Goal: Register for event/course

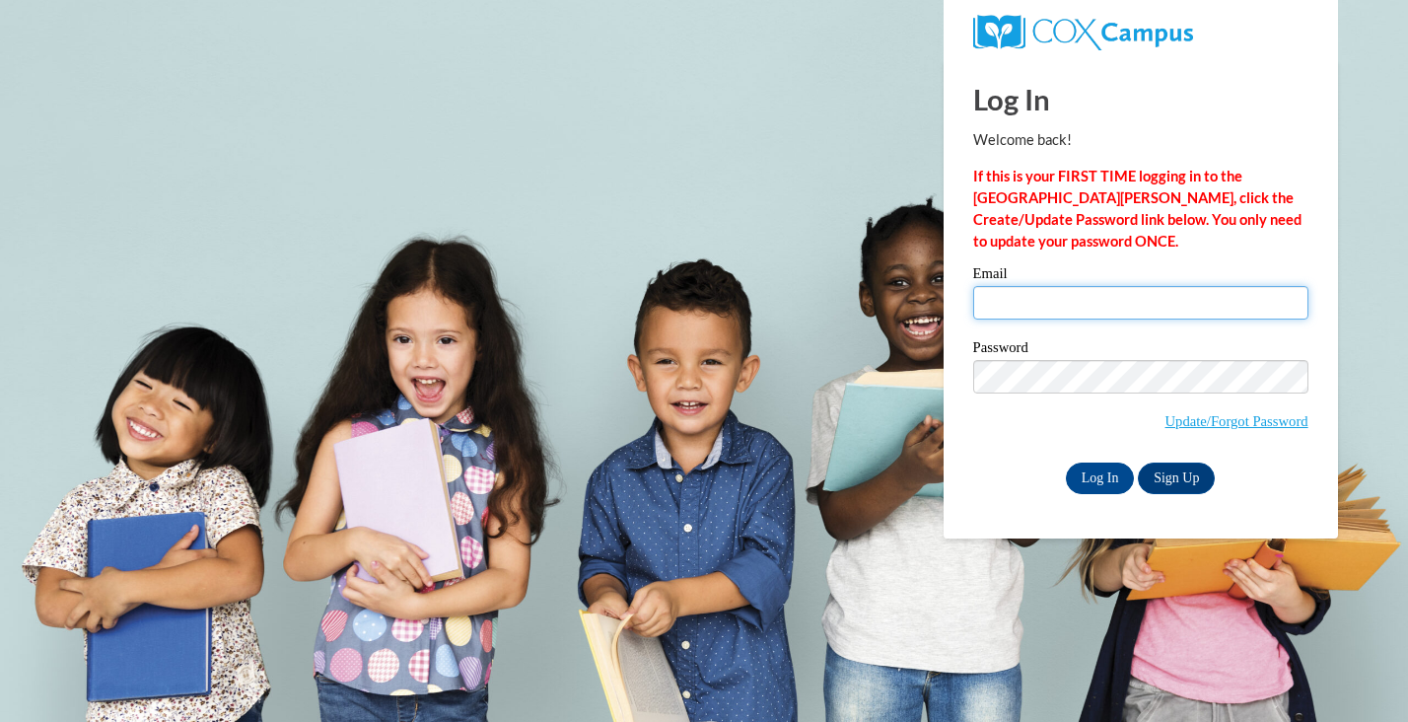
click at [1035, 295] on input "Email" at bounding box center [1140, 303] width 335 height 34
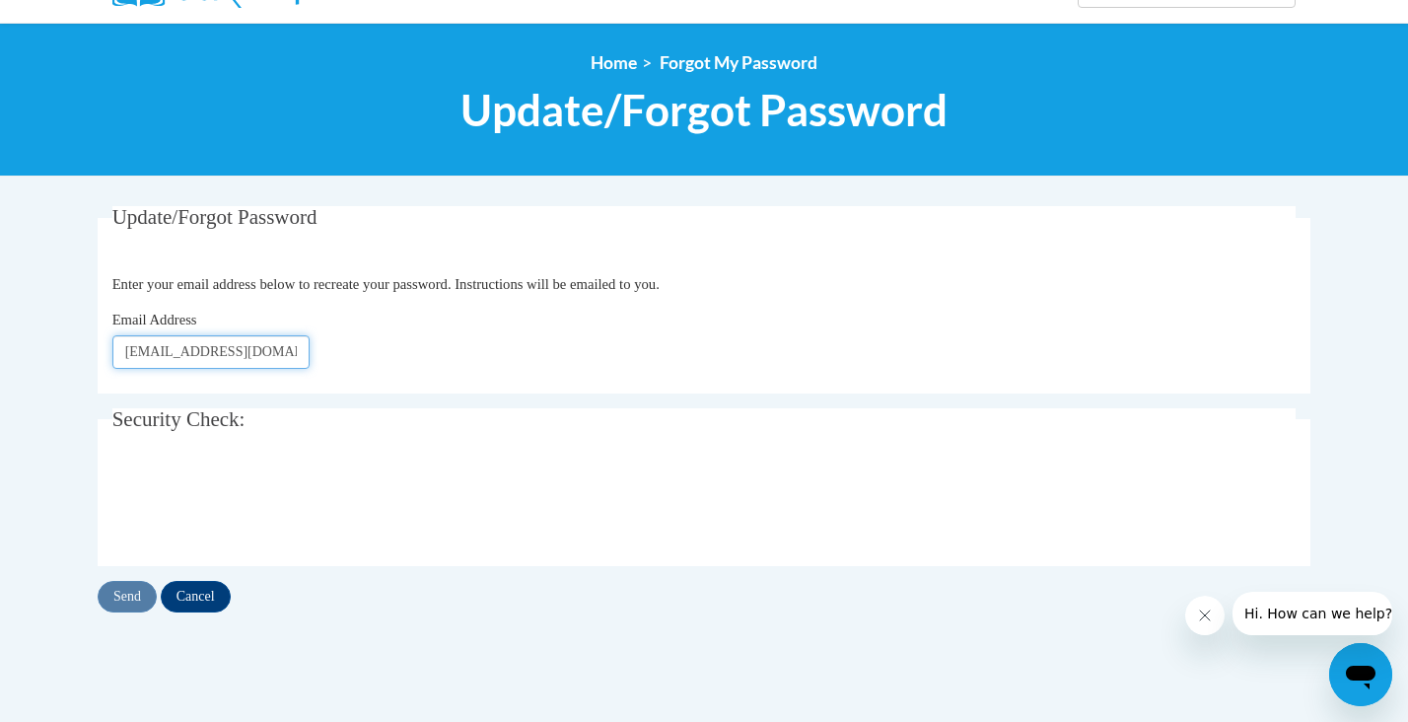
scroll to position [190, 0]
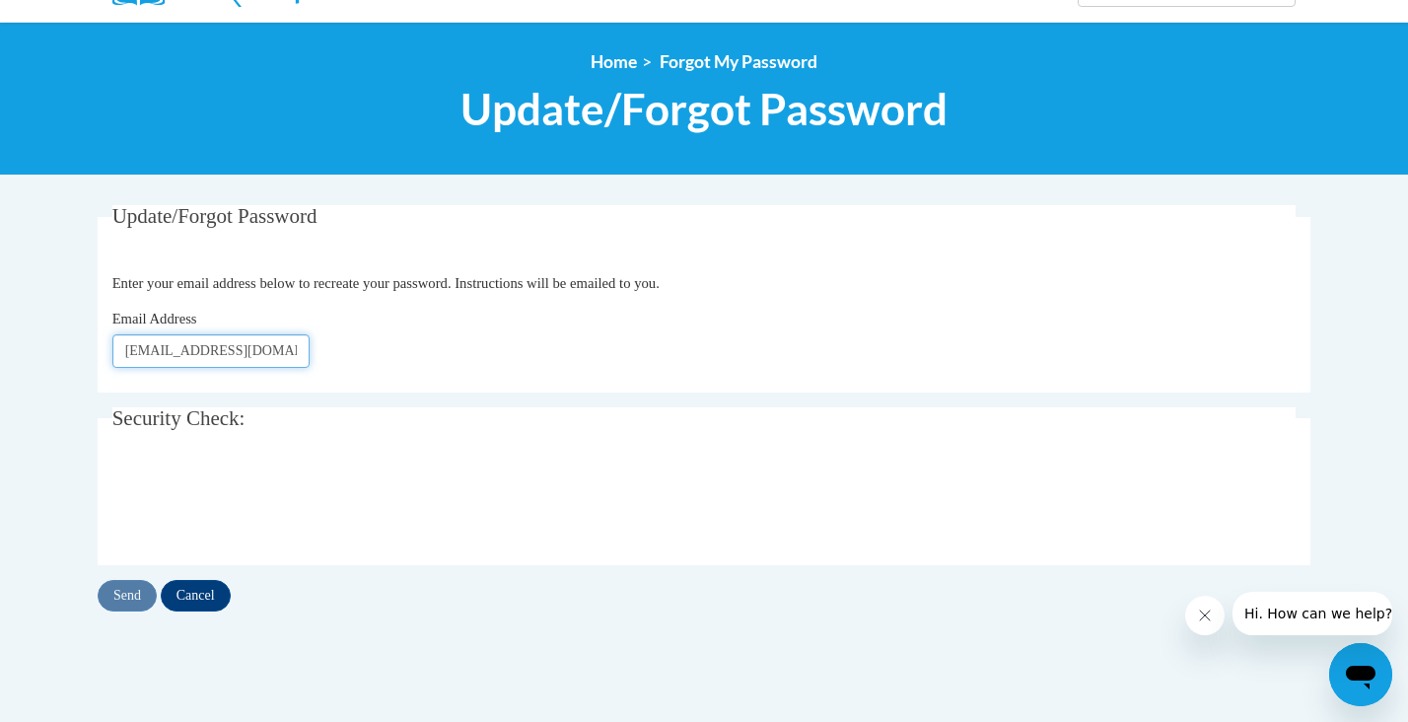
type input "odearing@daltonstate.edu"
click at [126, 590] on input "Send" at bounding box center [127, 596] width 59 height 32
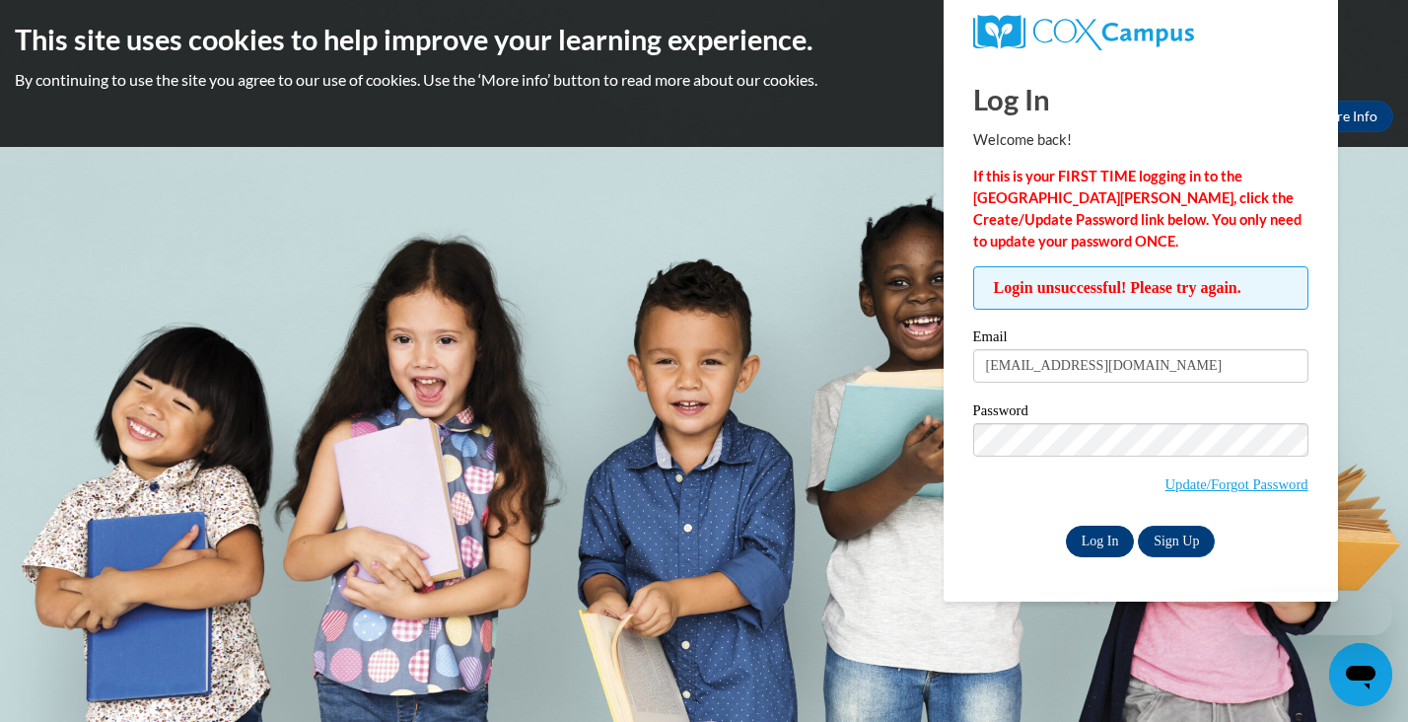
click at [1119, 532] on input "Log In" at bounding box center [1100, 542] width 69 height 32
click at [1092, 537] on input "Log In" at bounding box center [1100, 542] width 69 height 32
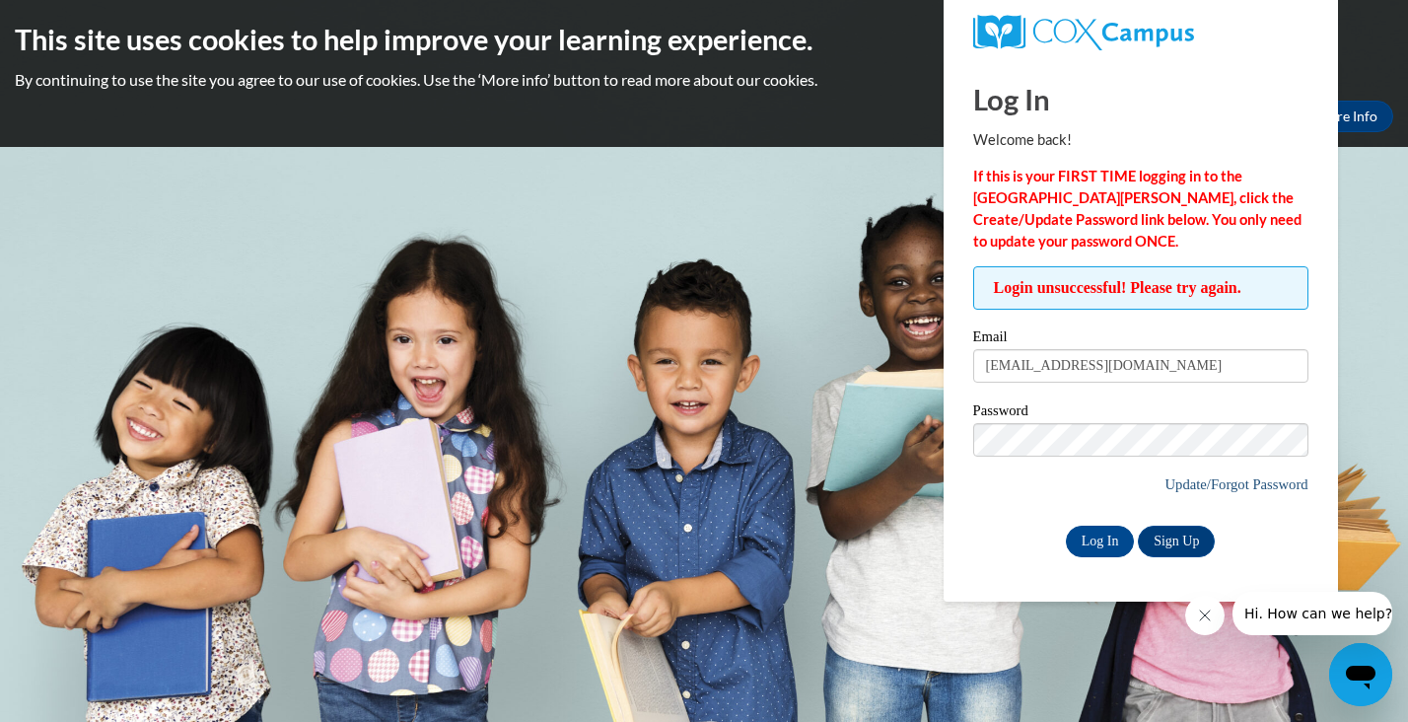
click at [1198, 481] on link "Update/Forgot Password" at bounding box center [1236, 484] width 143 height 16
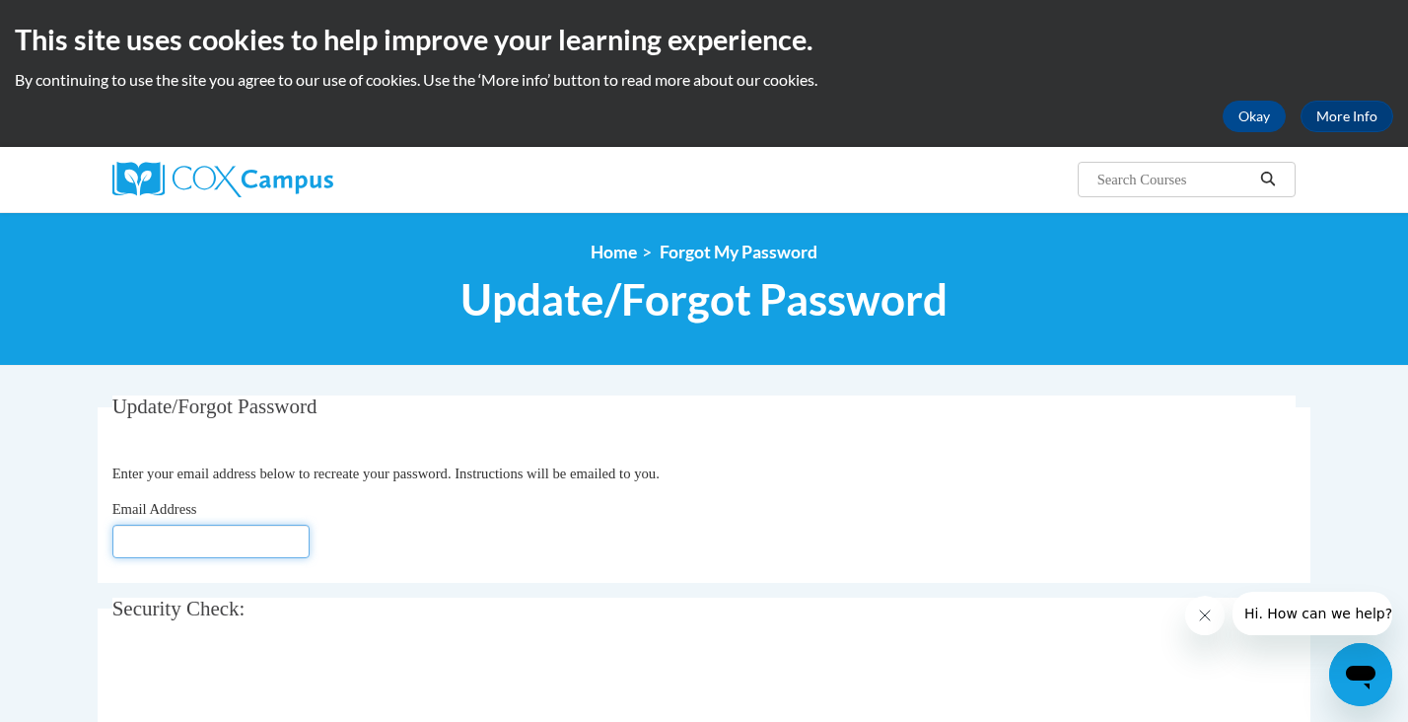
type input "[EMAIL_ADDRESS][DOMAIN_NAME]"
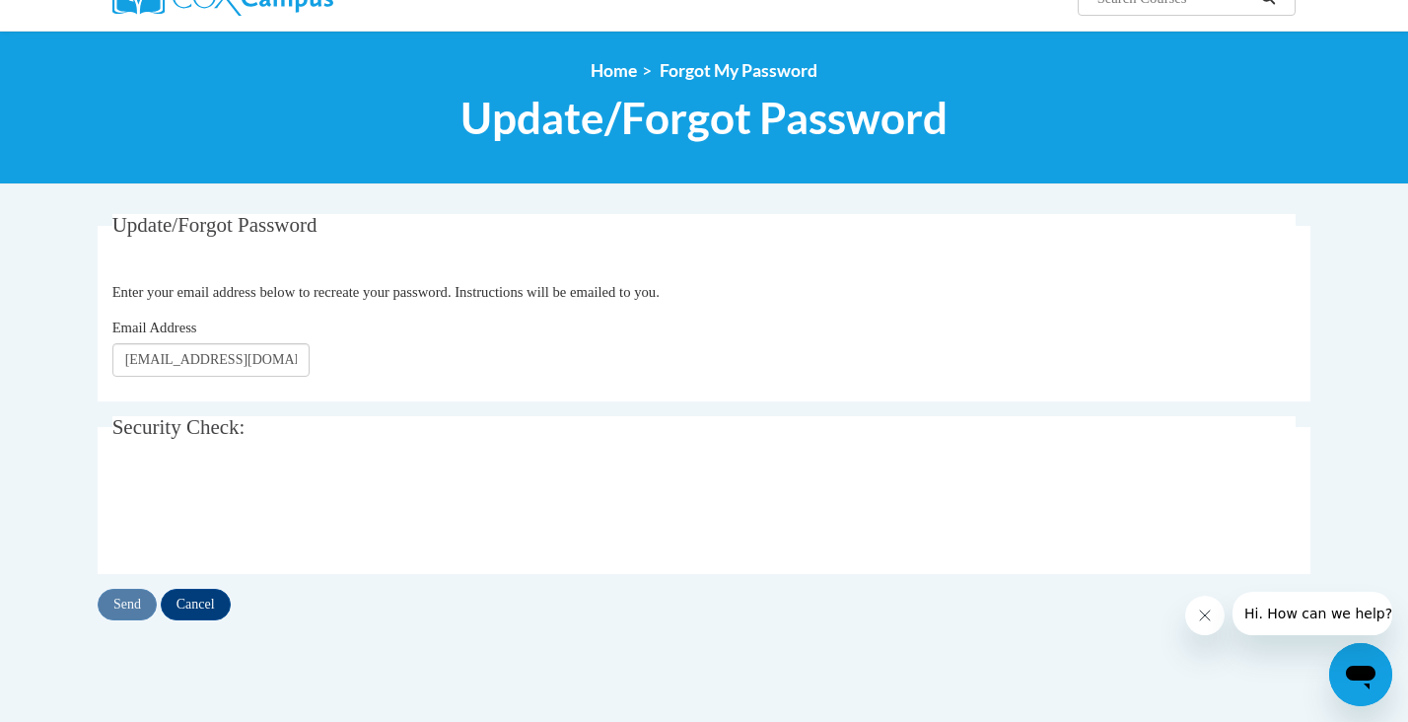
scroll to position [202, 0]
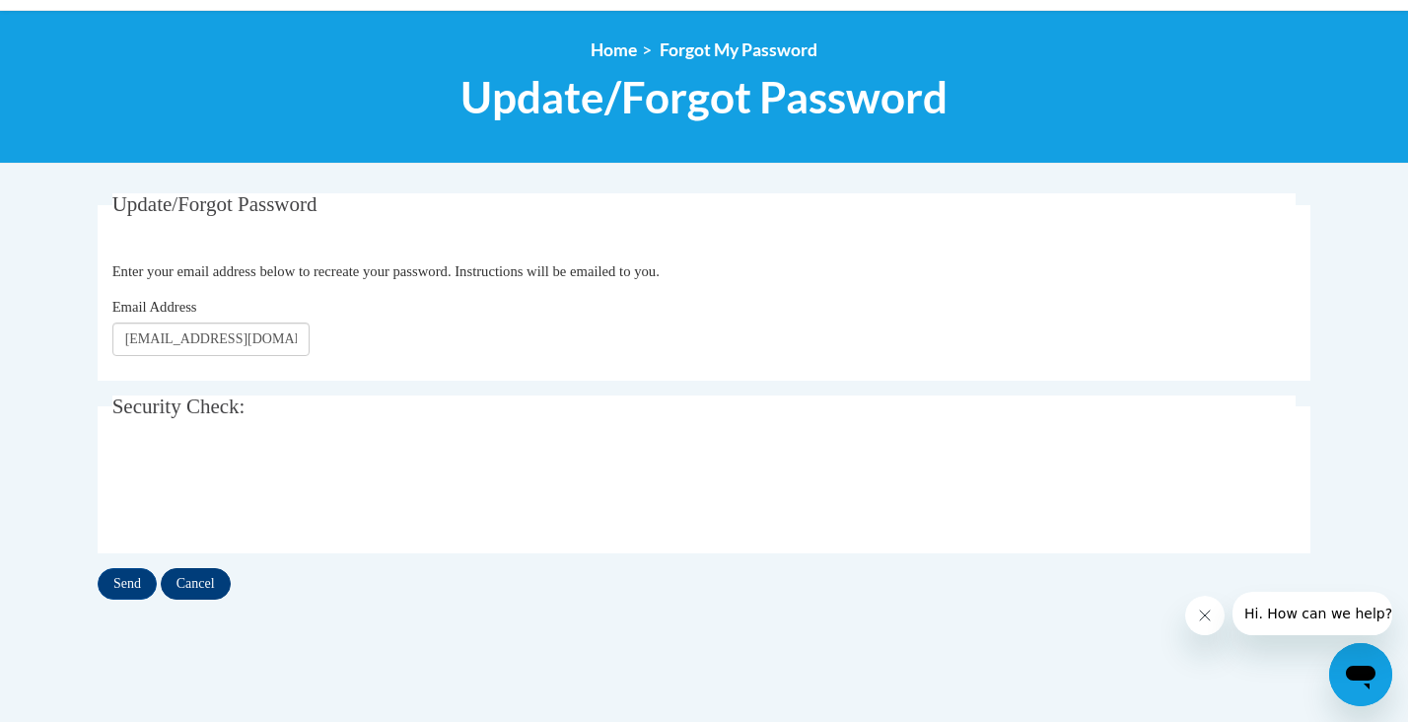
click at [199, 593] on input "Cancel" at bounding box center [196, 584] width 70 height 32
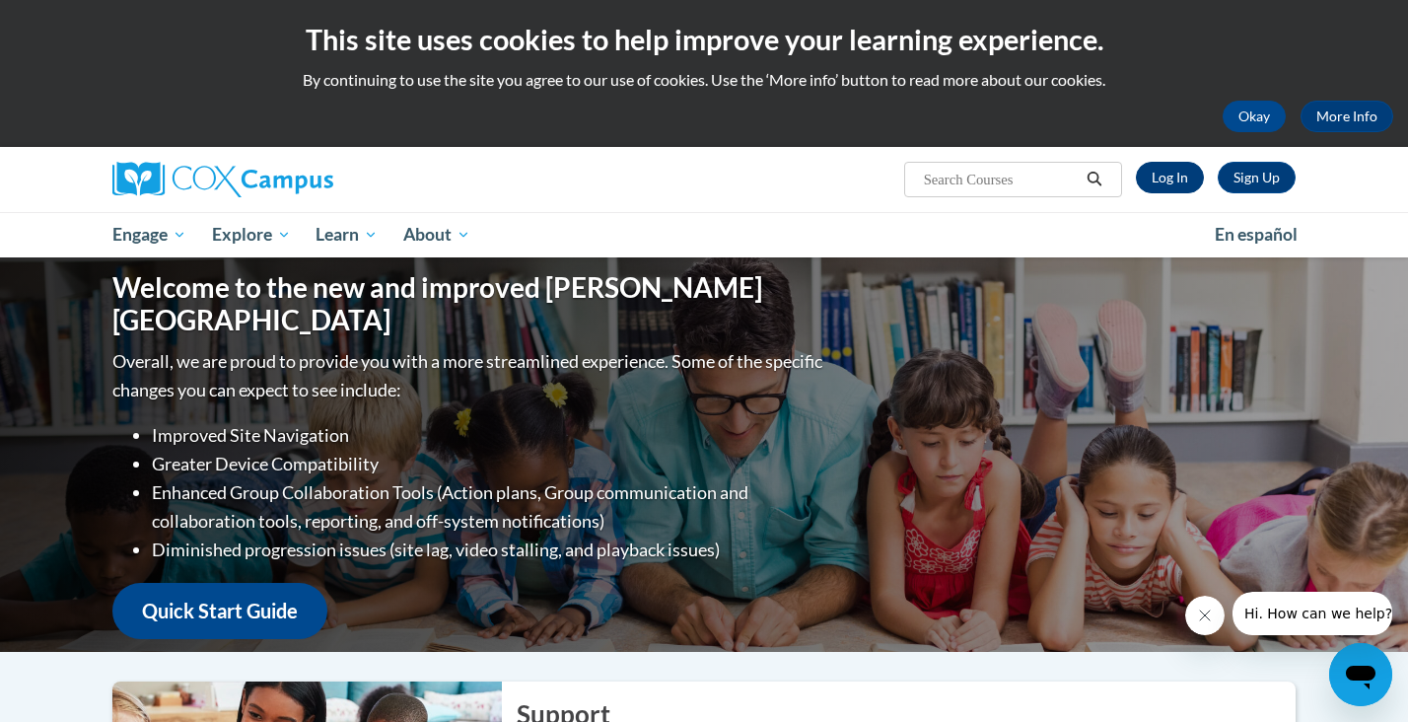
click at [1170, 174] on link "Log In" at bounding box center [1170, 178] width 68 height 32
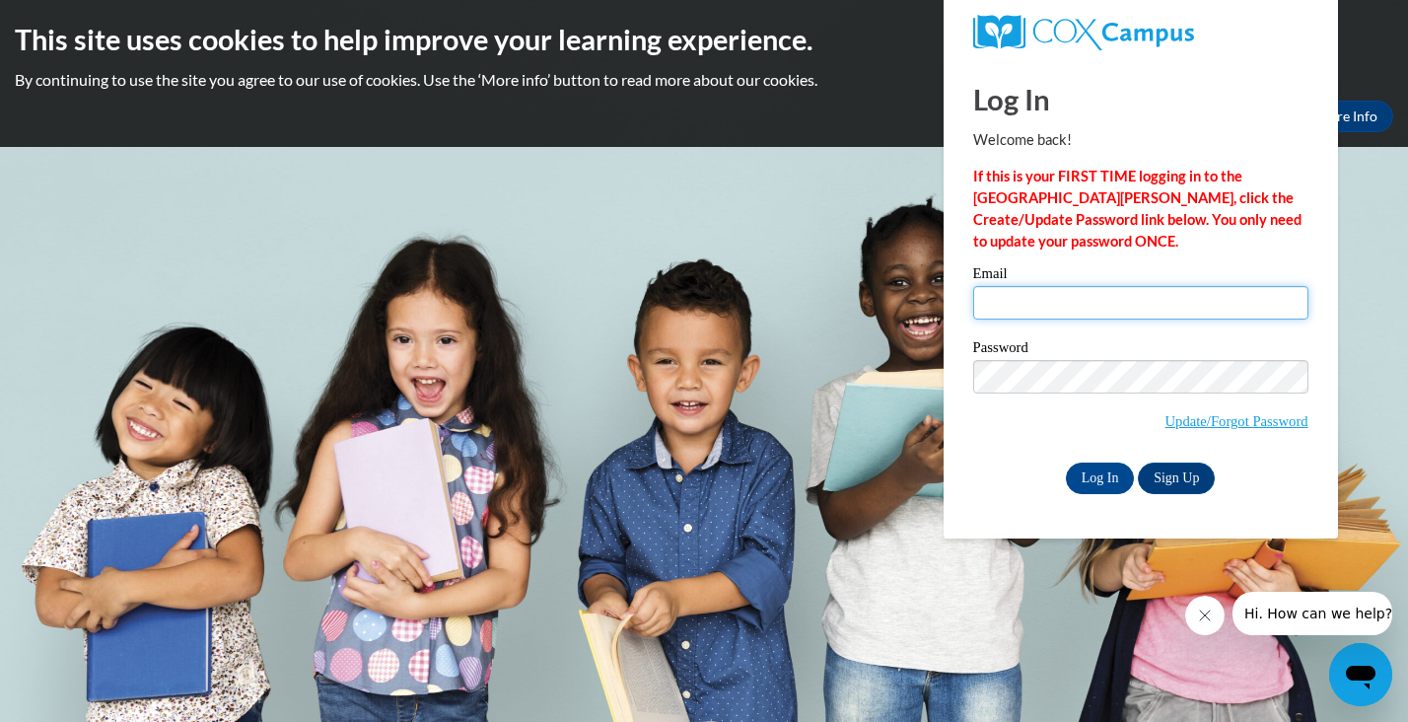
click at [1283, 293] on input "Email" at bounding box center [1140, 303] width 335 height 34
click at [1083, 309] on input "Email" at bounding box center [1140, 303] width 335 height 34
type input "odearing@daltonstate.edu"
click at [1187, 229] on p "If this is your FIRST TIME logging in to the NEW Cox Campus, click the Create/U…" at bounding box center [1140, 209] width 335 height 87
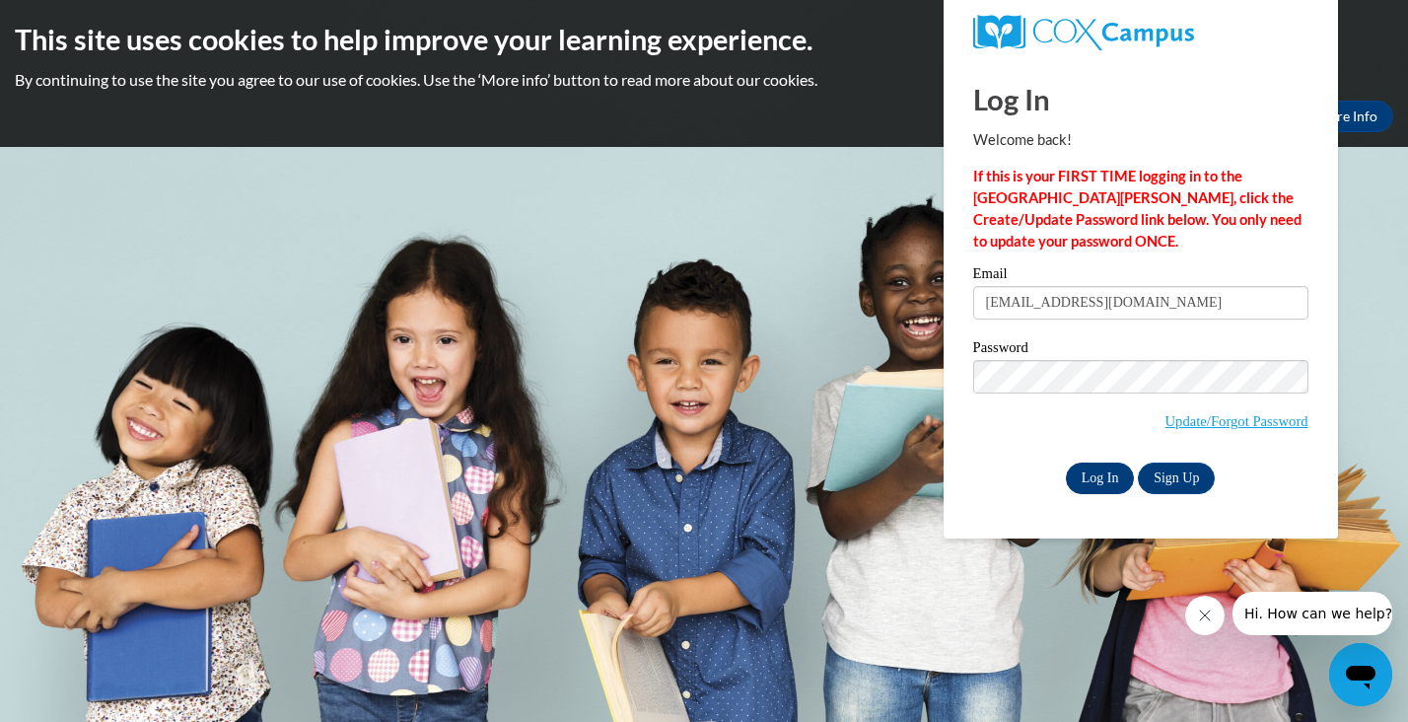
click at [1105, 475] on input "Log In" at bounding box center [1100, 478] width 69 height 32
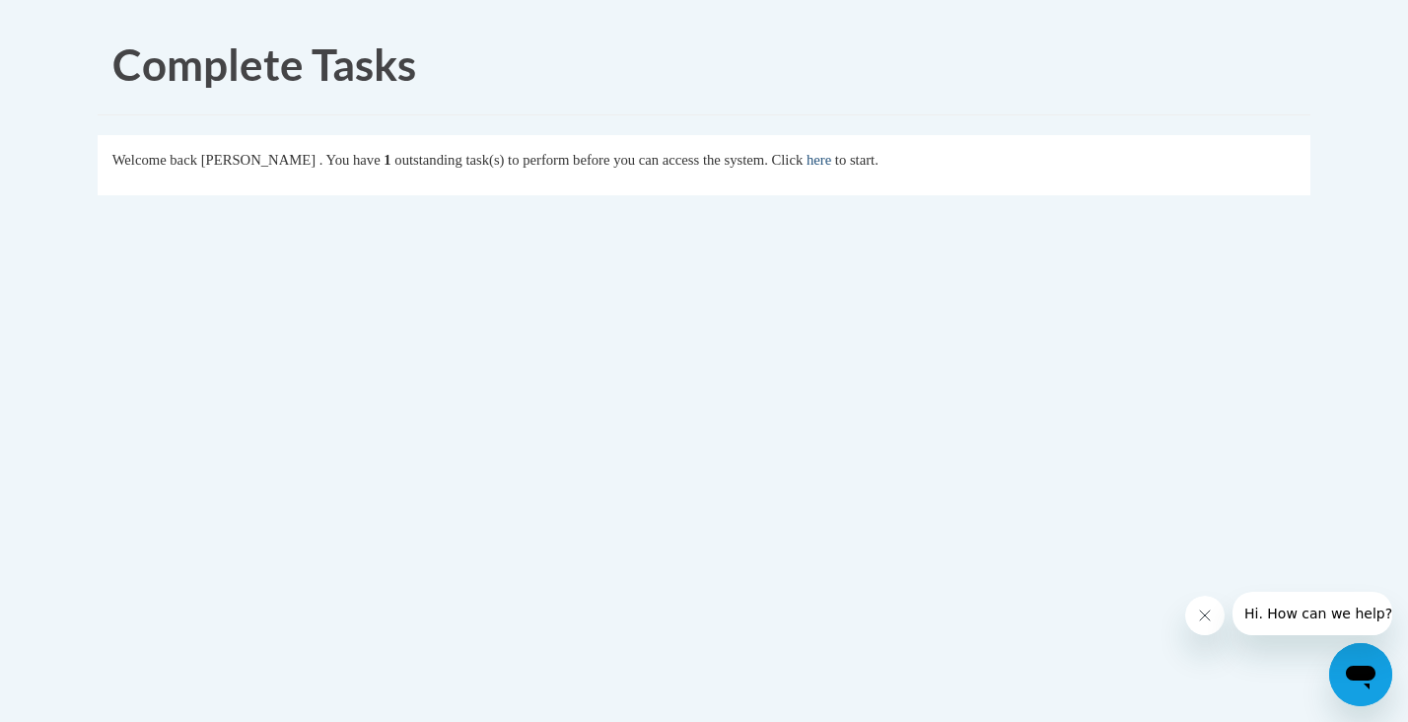
click at [831, 155] on link "here" at bounding box center [819, 160] width 25 height 16
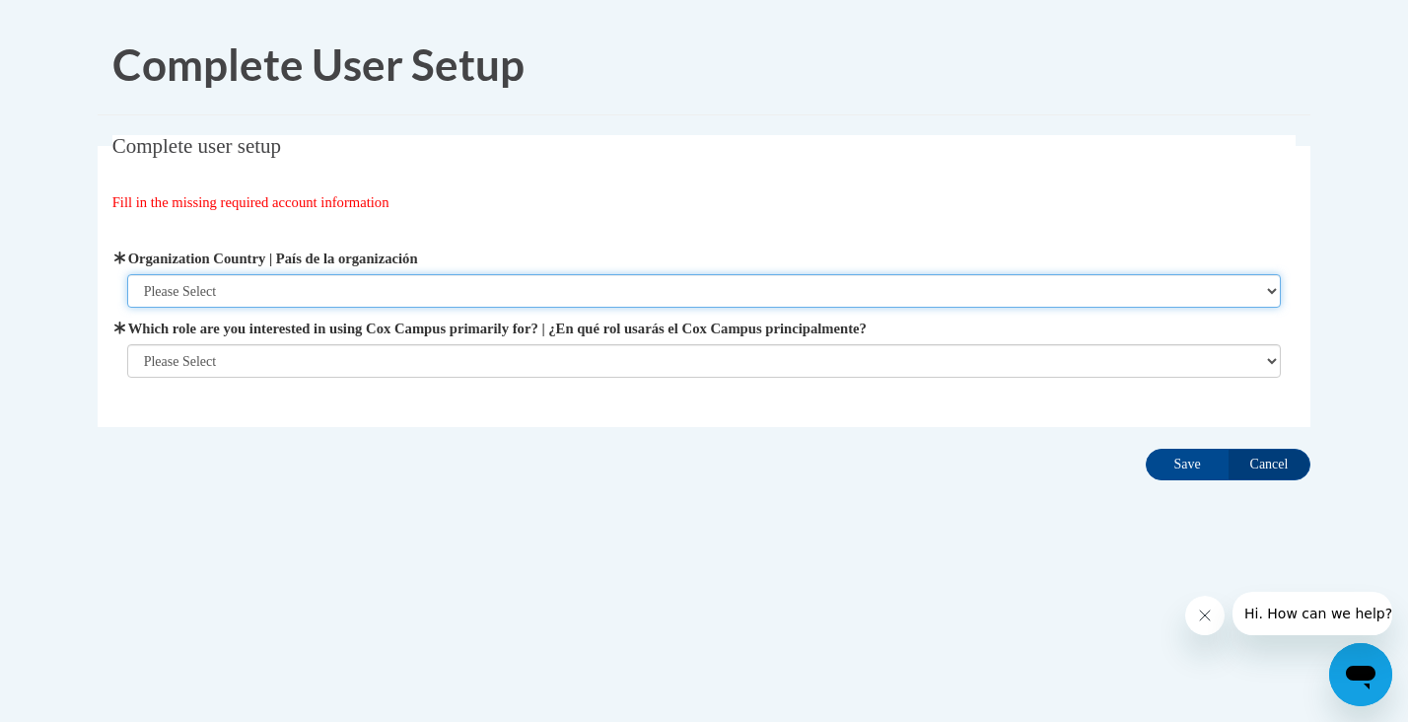
select select "ad49bcad-a171-4b2e-b99c-48b446064914"
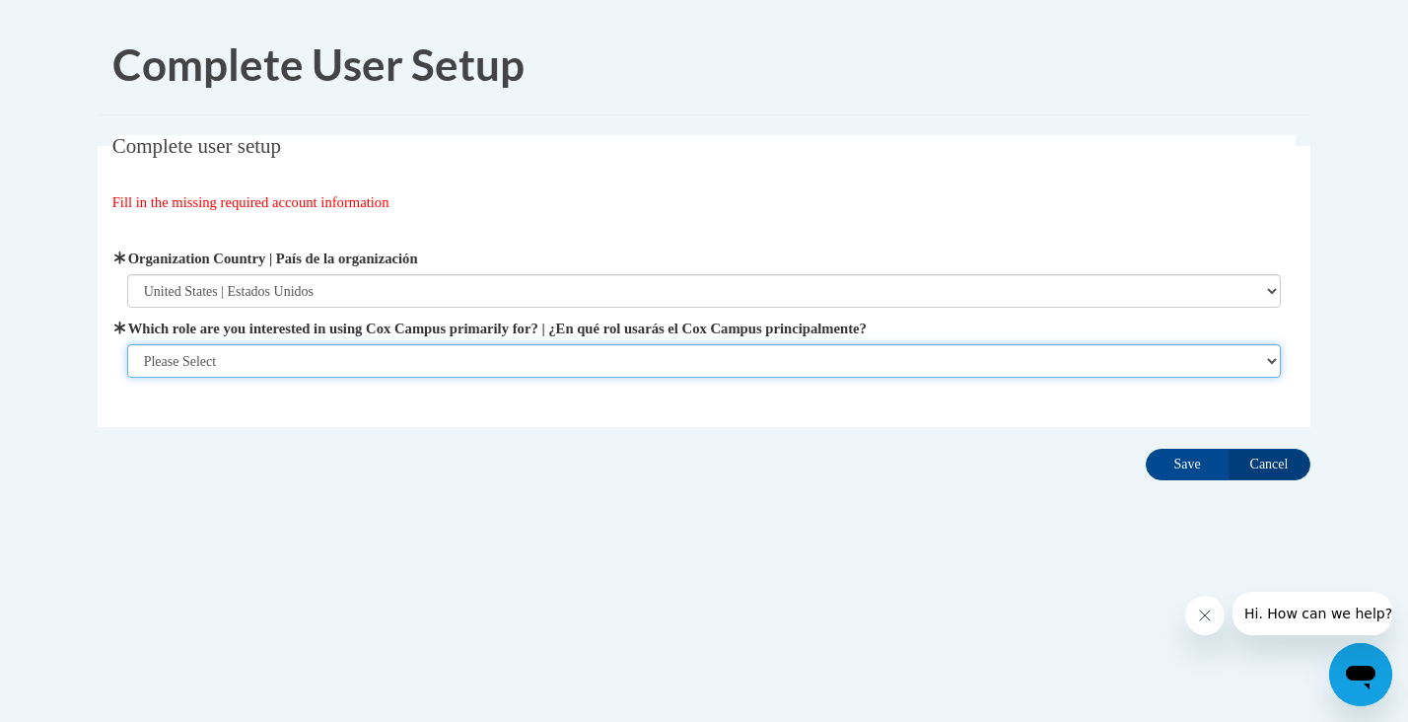
select select "5a18ea06-2b54-4451-96f2-d152daf9eac5"
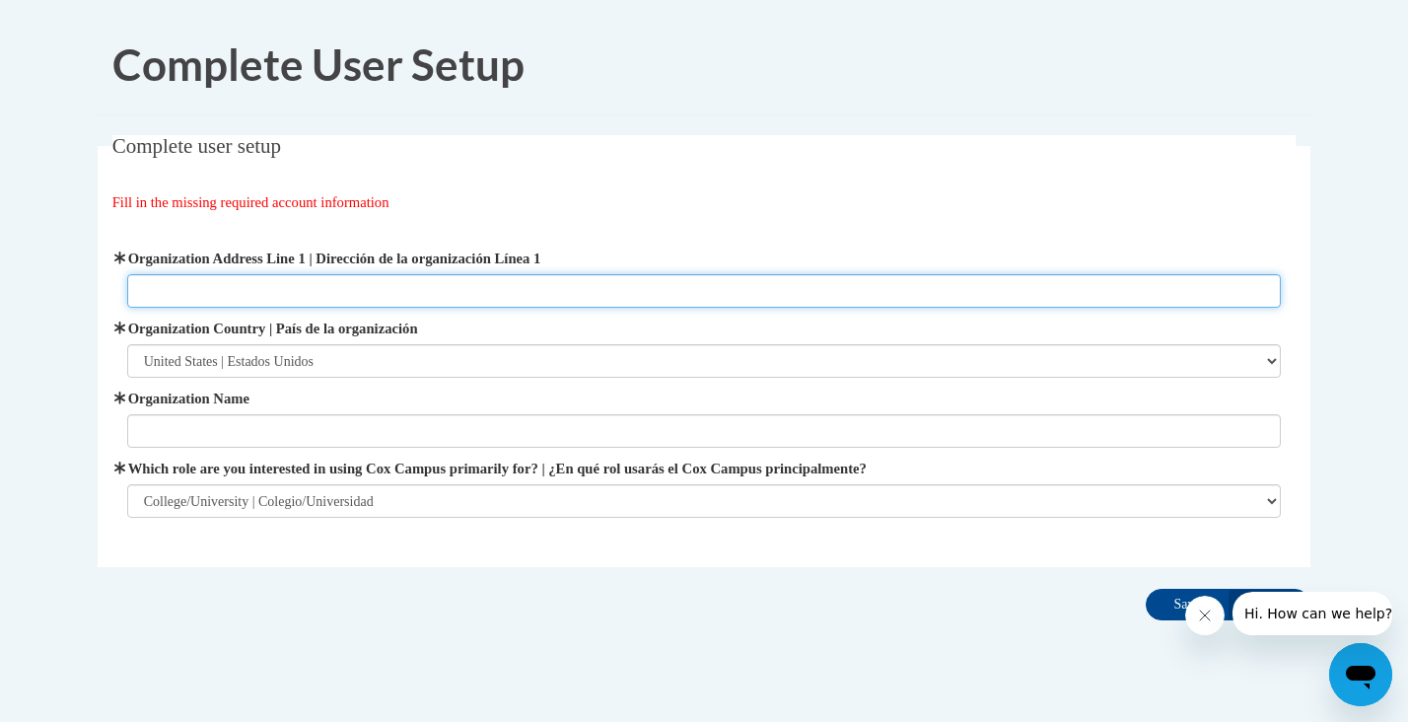
click at [406, 289] on input "Organization Address Line 1 | Dirección de la organización Línea 1" at bounding box center [704, 291] width 1155 height 34
type input "Dalton State College"
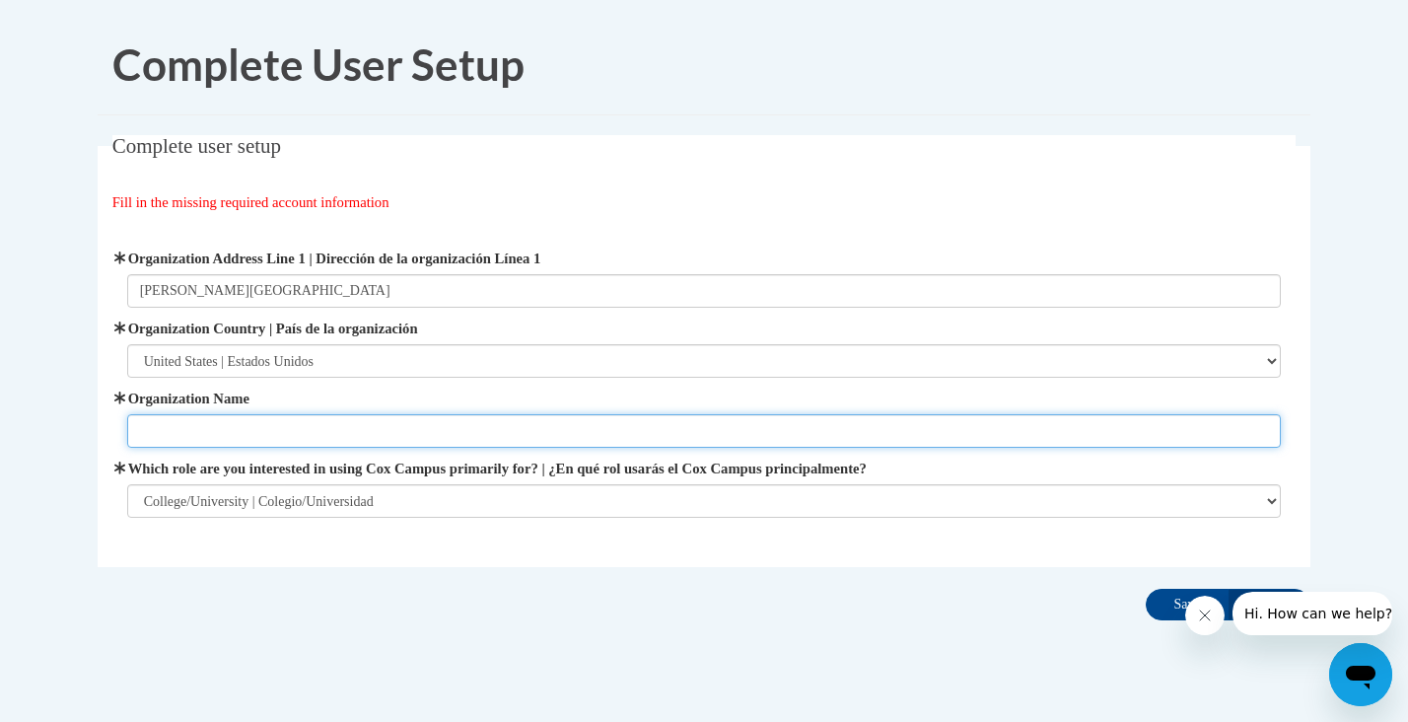
click at [252, 414] on input "Organization Name" at bounding box center [704, 431] width 1155 height 34
type input "Dalton State College"
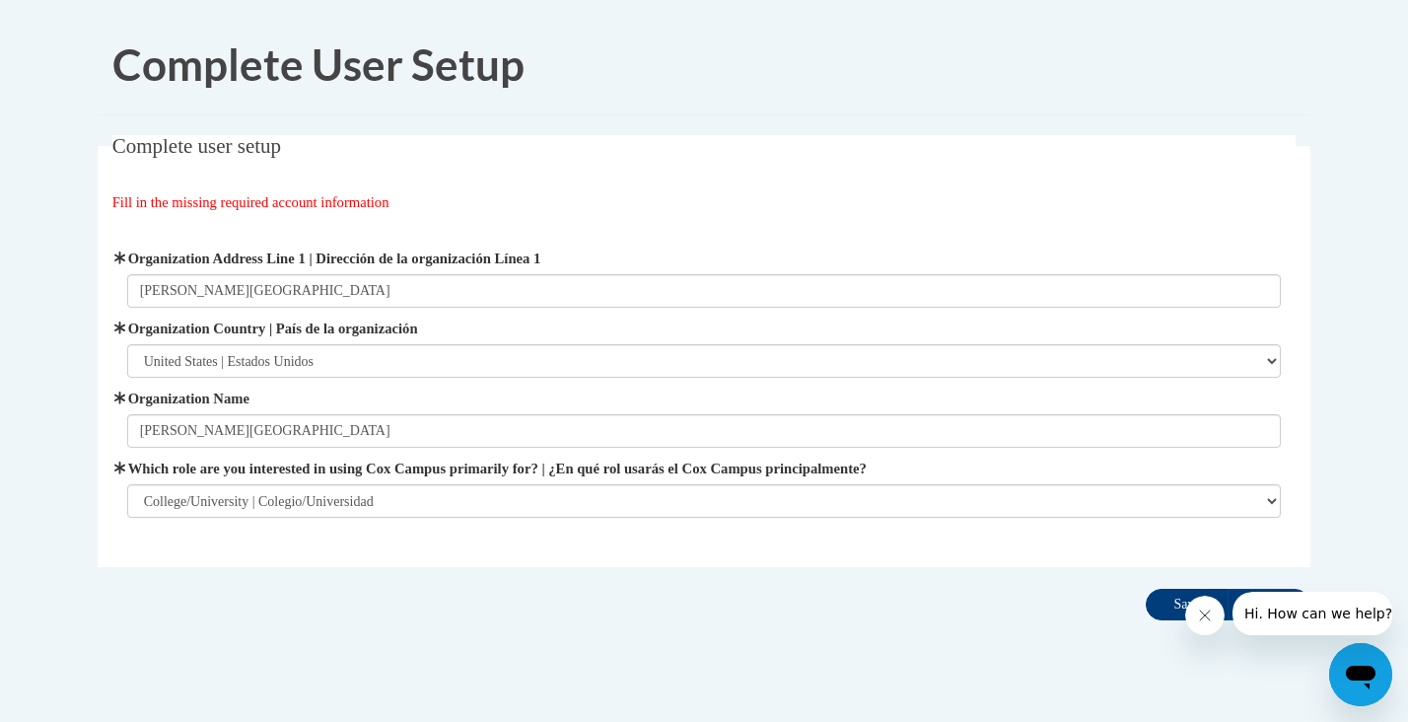
click at [1156, 600] on input "Save" at bounding box center [1187, 605] width 83 height 32
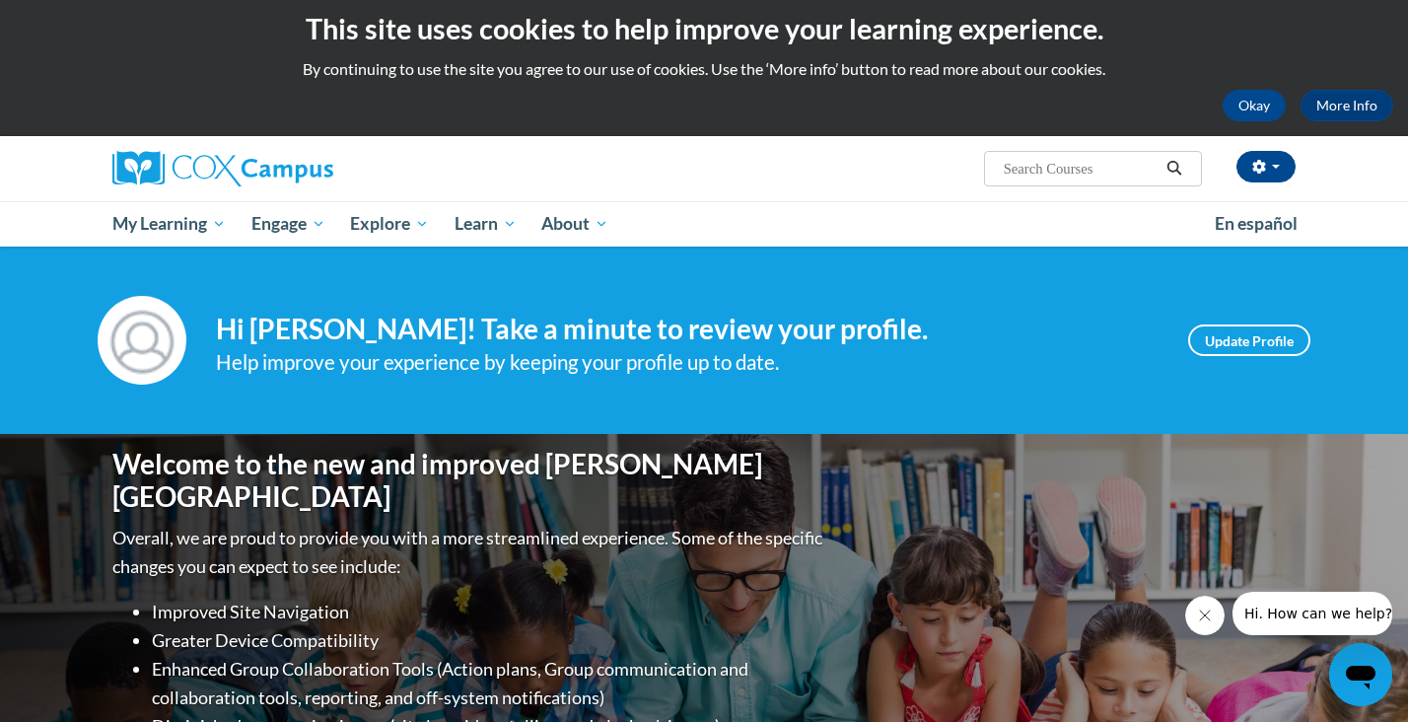
scroll to position [13, 0]
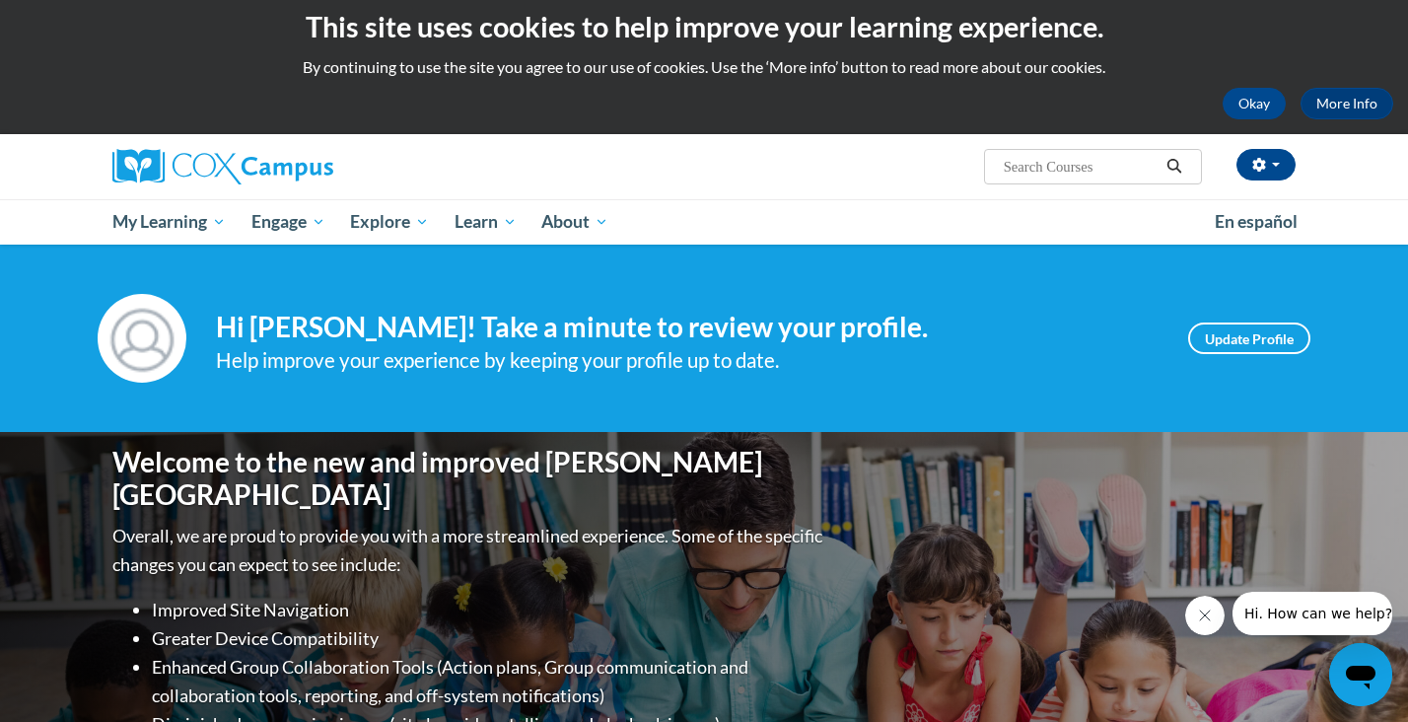
click at [1069, 160] on input "Search..." at bounding box center [1081, 167] width 158 height 24
type input "reading fluency"
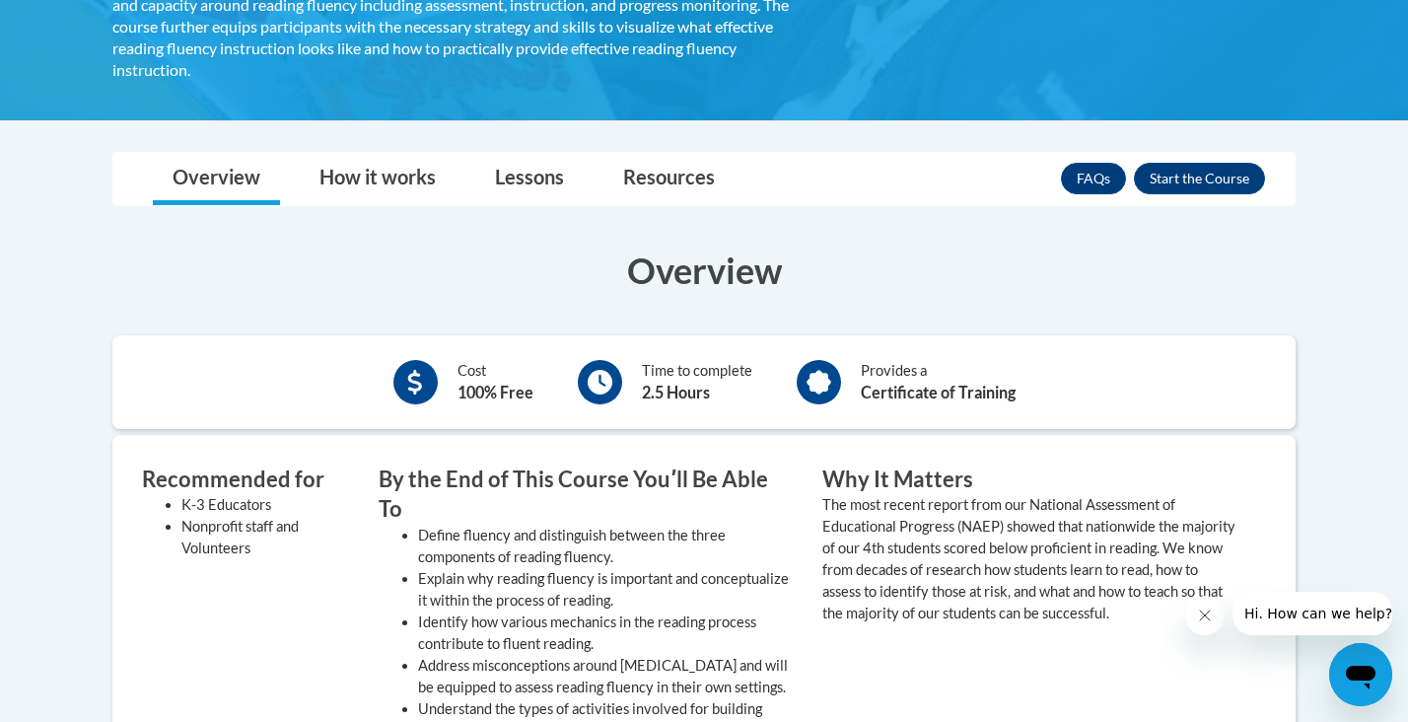
scroll to position [462, 0]
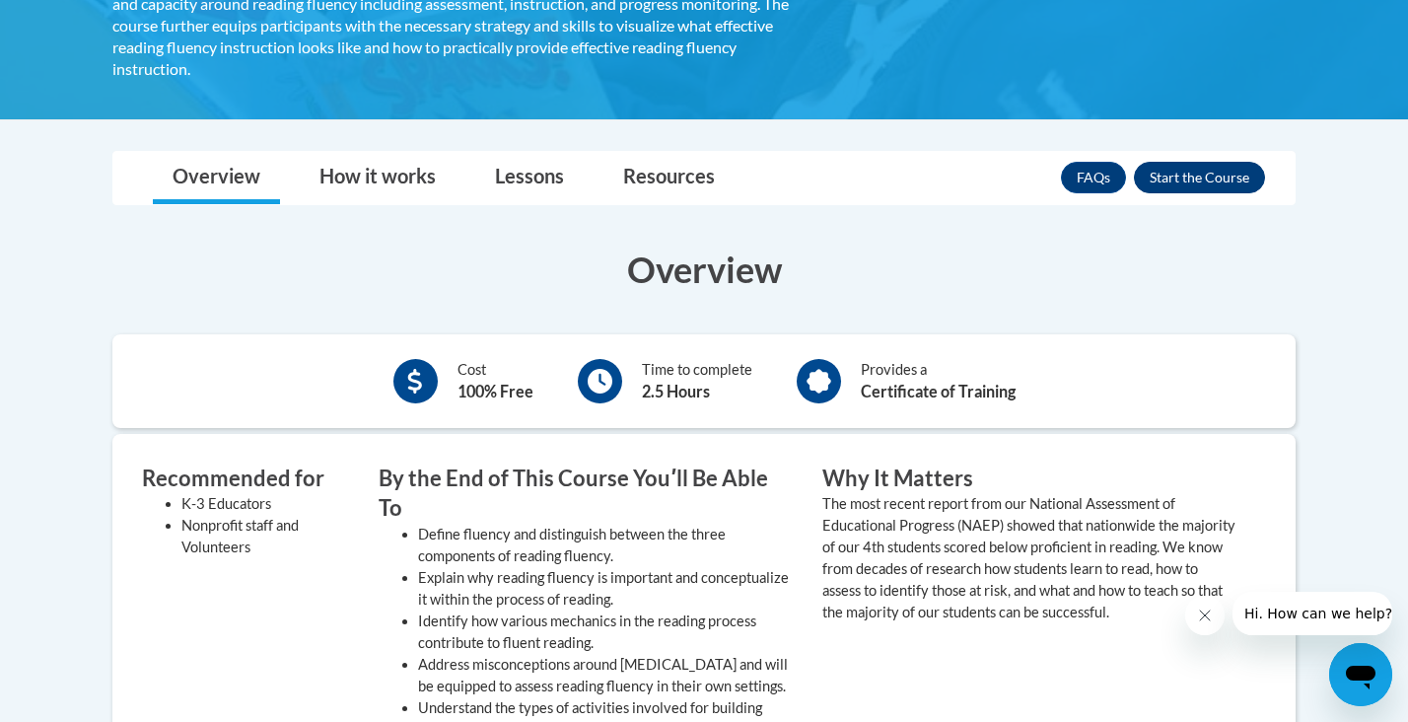
click button "Enroll"
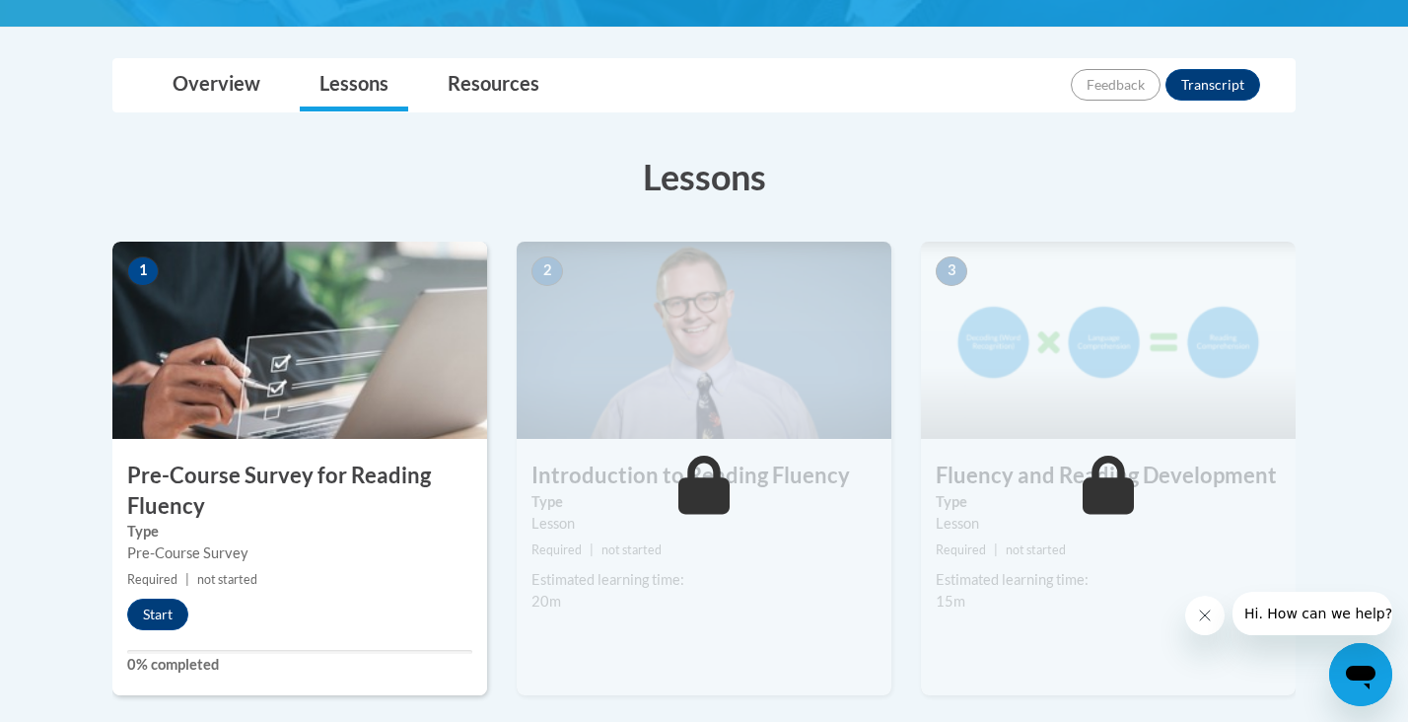
scroll to position [425, 0]
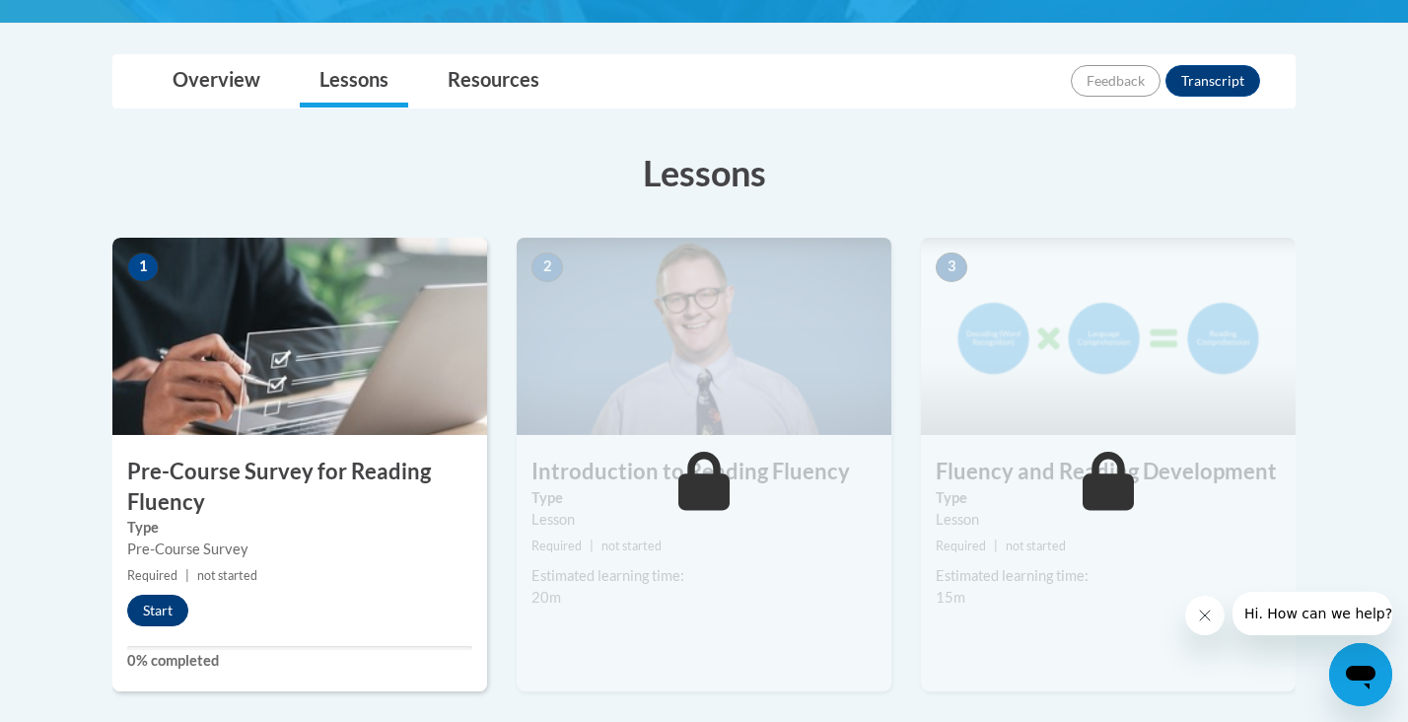
click at [146, 603] on button "Start" at bounding box center [157, 611] width 61 height 32
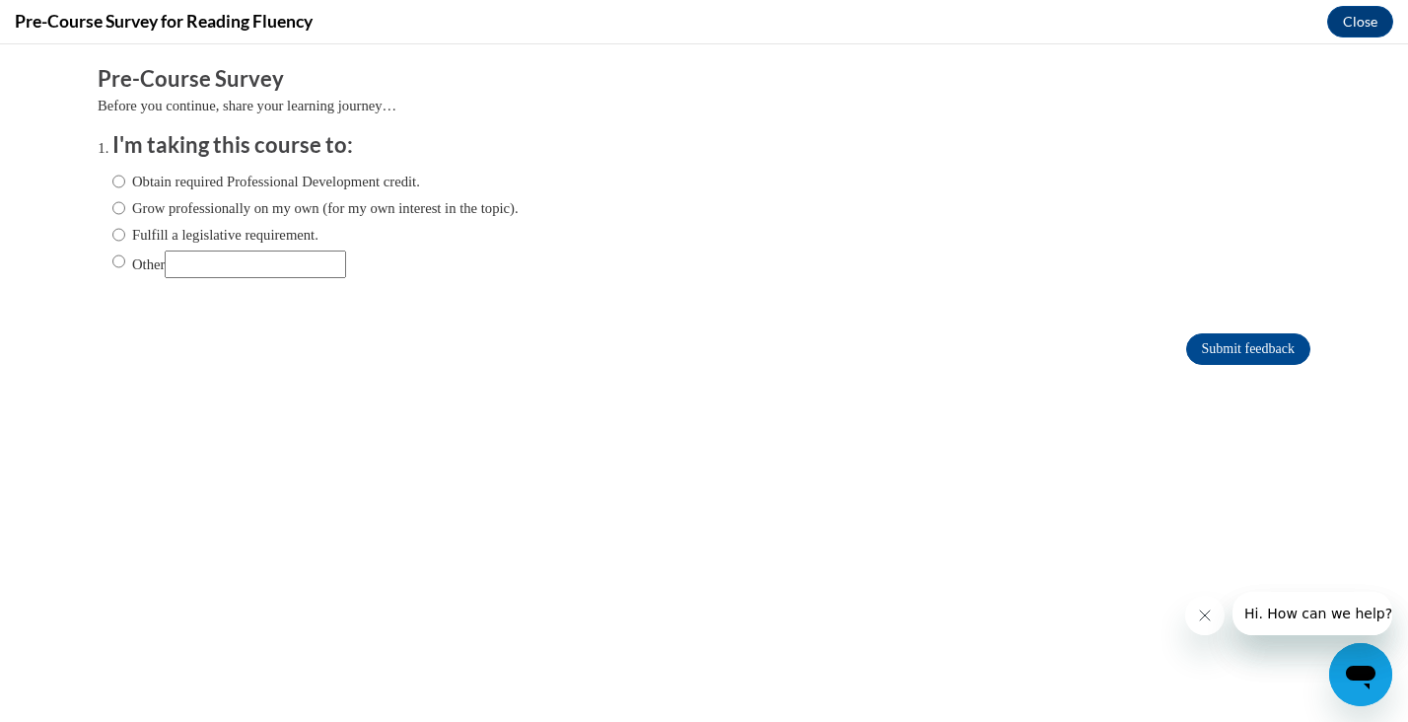
scroll to position [0, 0]
click at [140, 212] on label "Grow professionally on my own (for my own interest in the topic)." at bounding box center [315, 208] width 406 height 22
click at [125, 212] on input "Grow professionally on my own (for my own interest in the topic)." at bounding box center [118, 208] width 13 height 22
radio input "true"
click at [1229, 341] on input "Submit feedback" at bounding box center [1248, 349] width 124 height 32
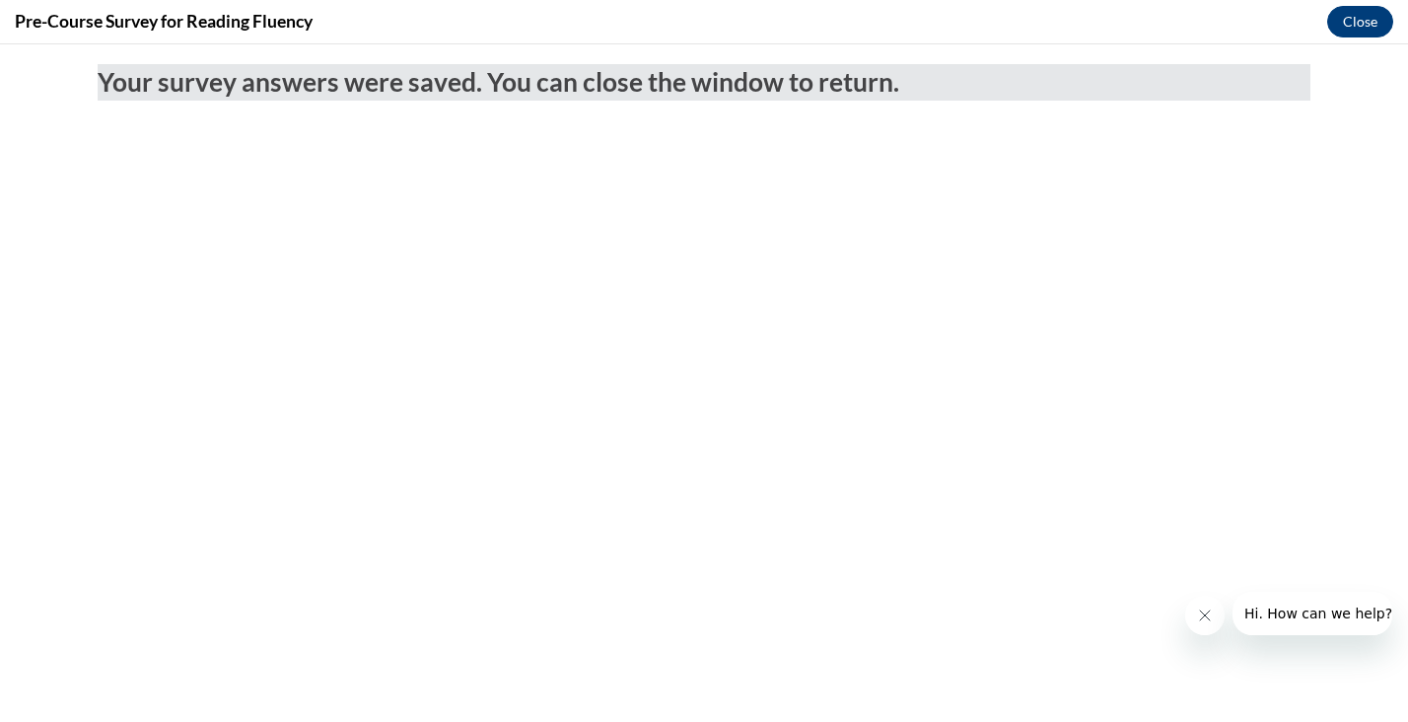
click at [1344, 33] on button "Close" at bounding box center [1360, 22] width 66 height 32
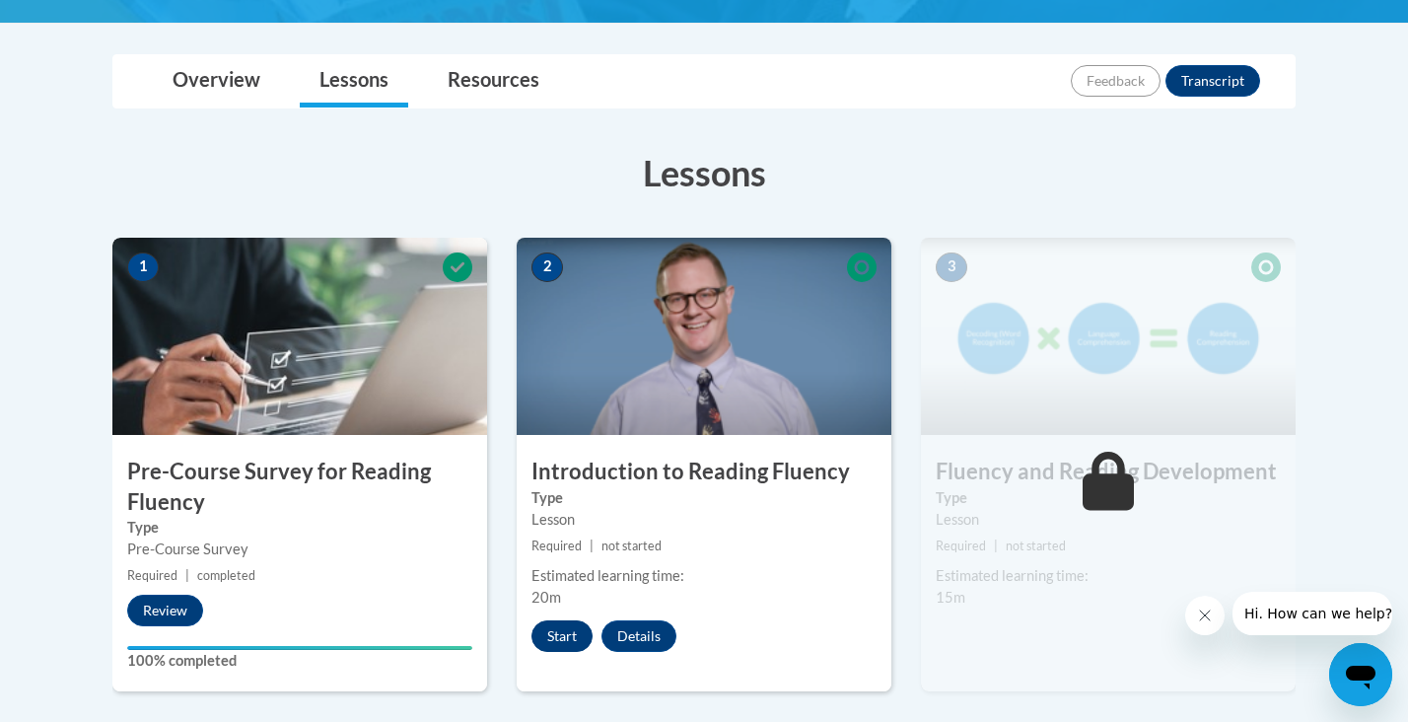
click at [574, 641] on button "Start" at bounding box center [561, 636] width 61 height 32
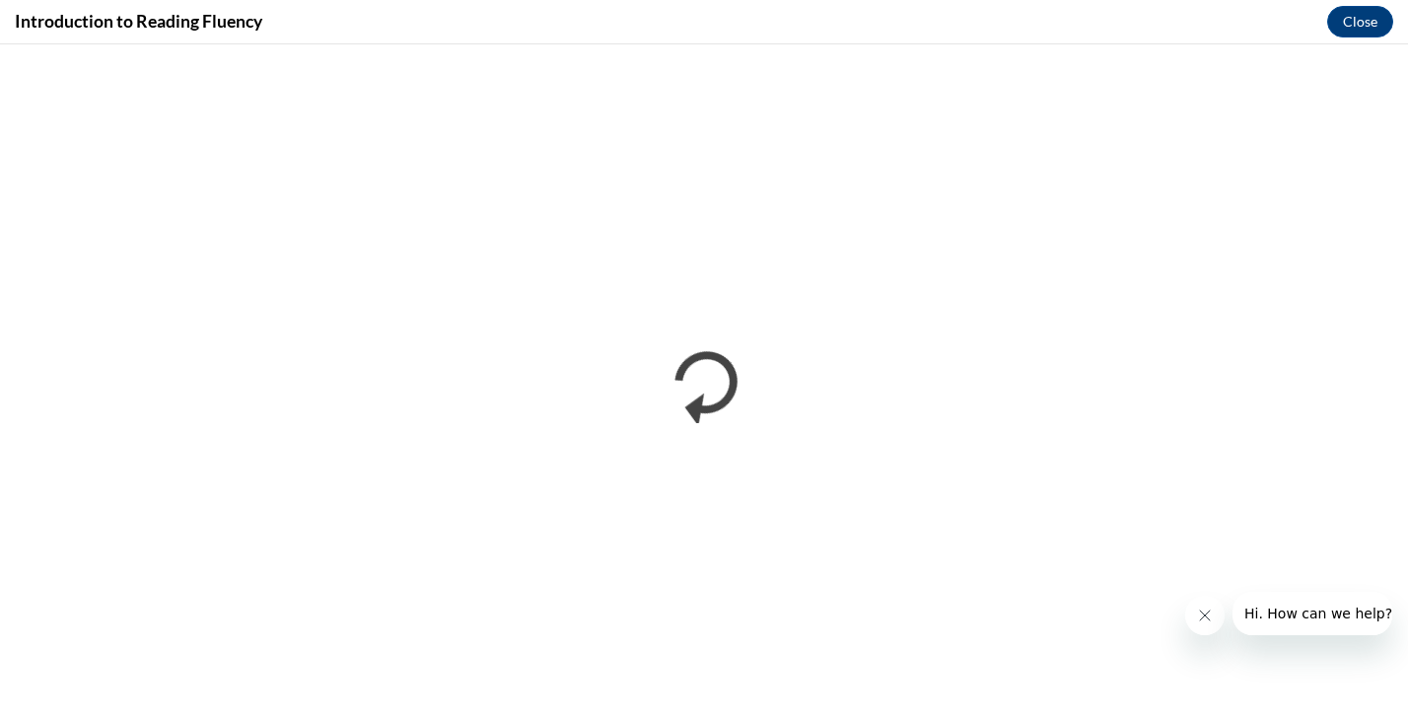
click at [1206, 623] on button "Close message from company" at bounding box center [1204, 615] width 39 height 39
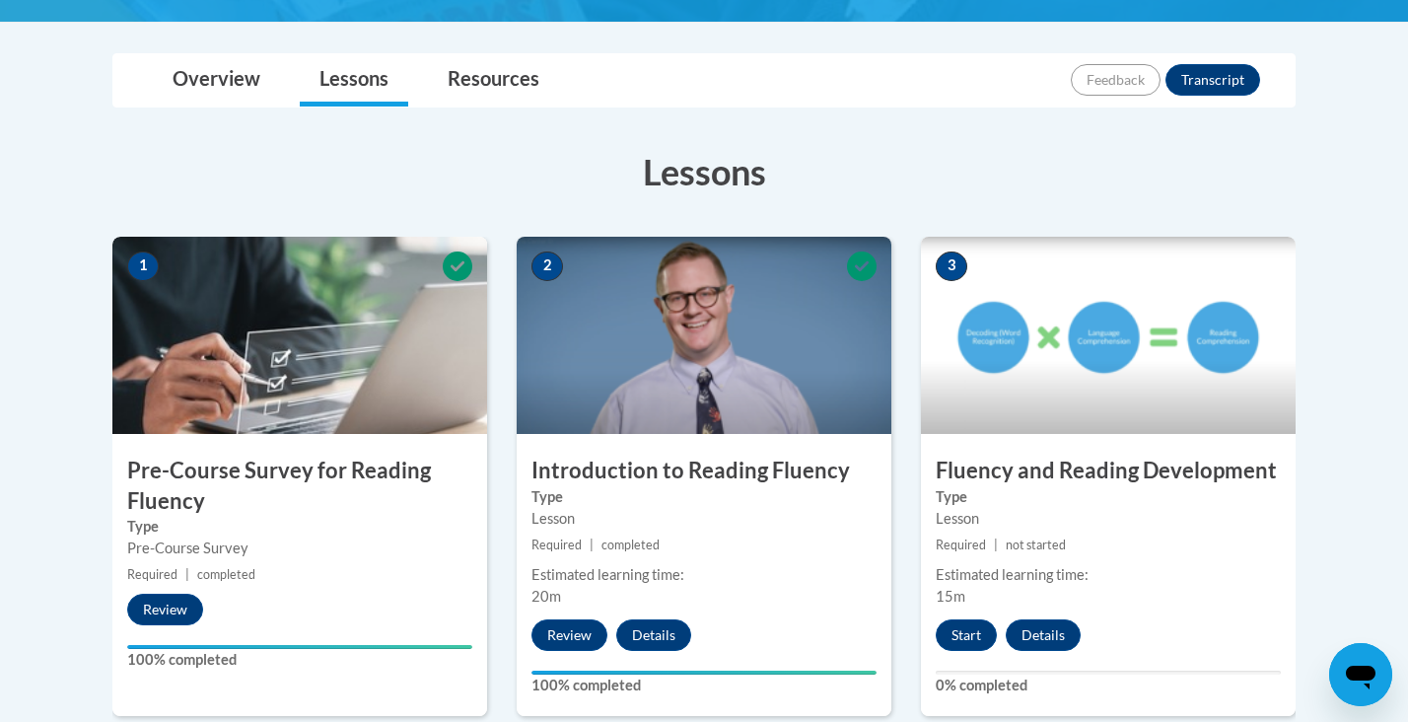
scroll to position [466, 0]
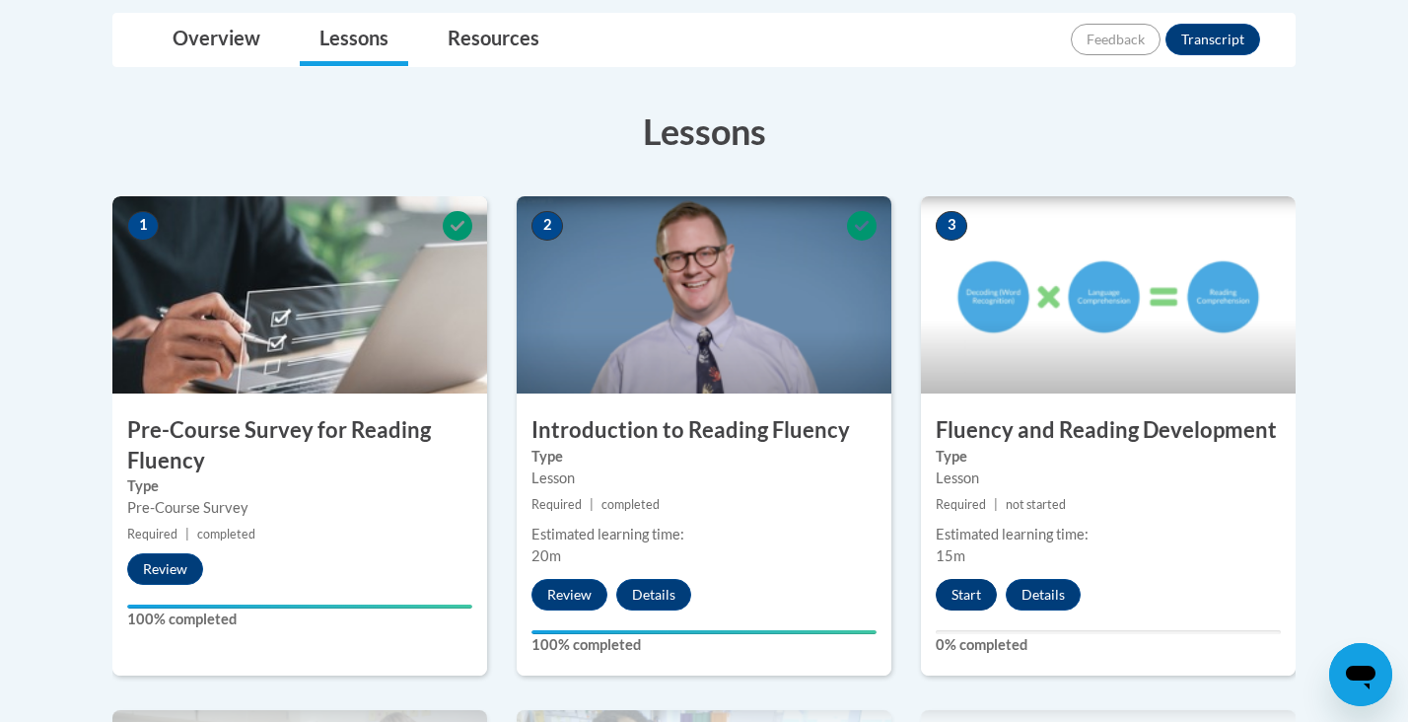
click at [973, 590] on button "Start" at bounding box center [966, 595] width 61 height 32
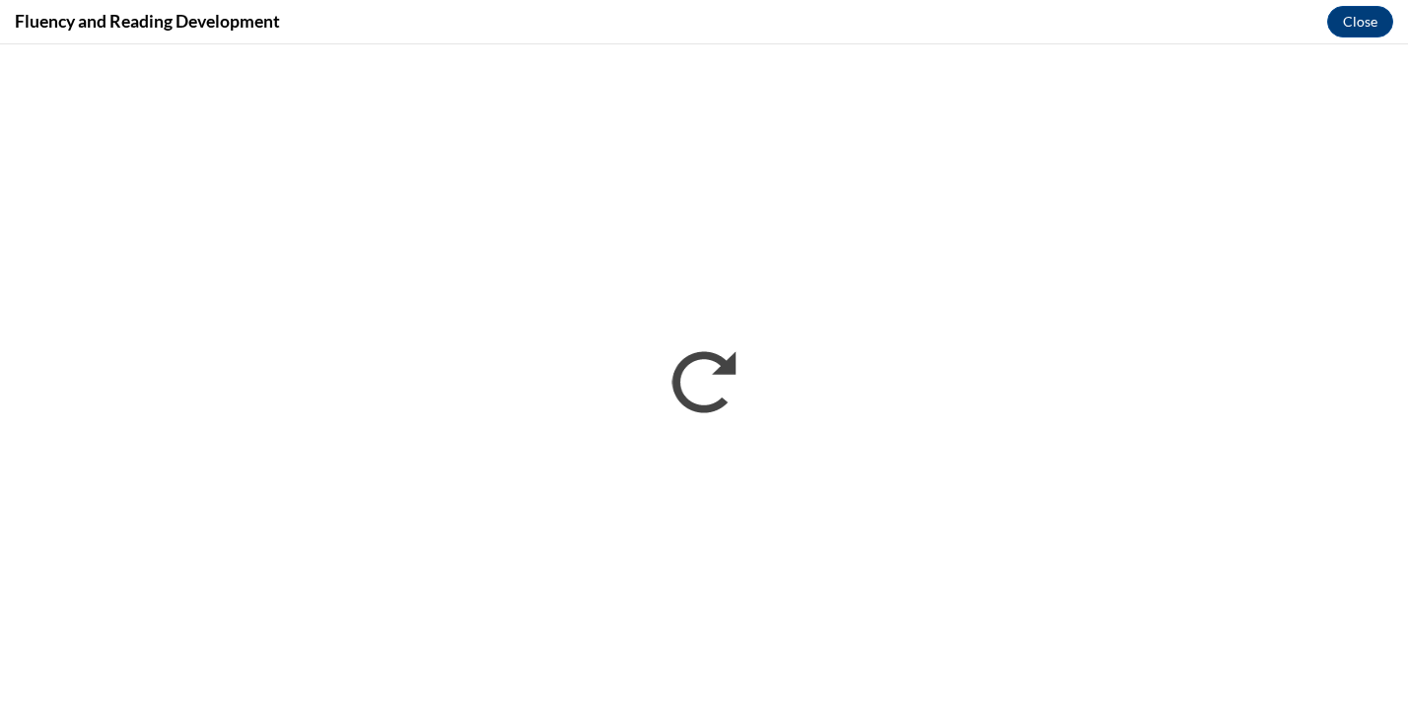
scroll to position [0, 0]
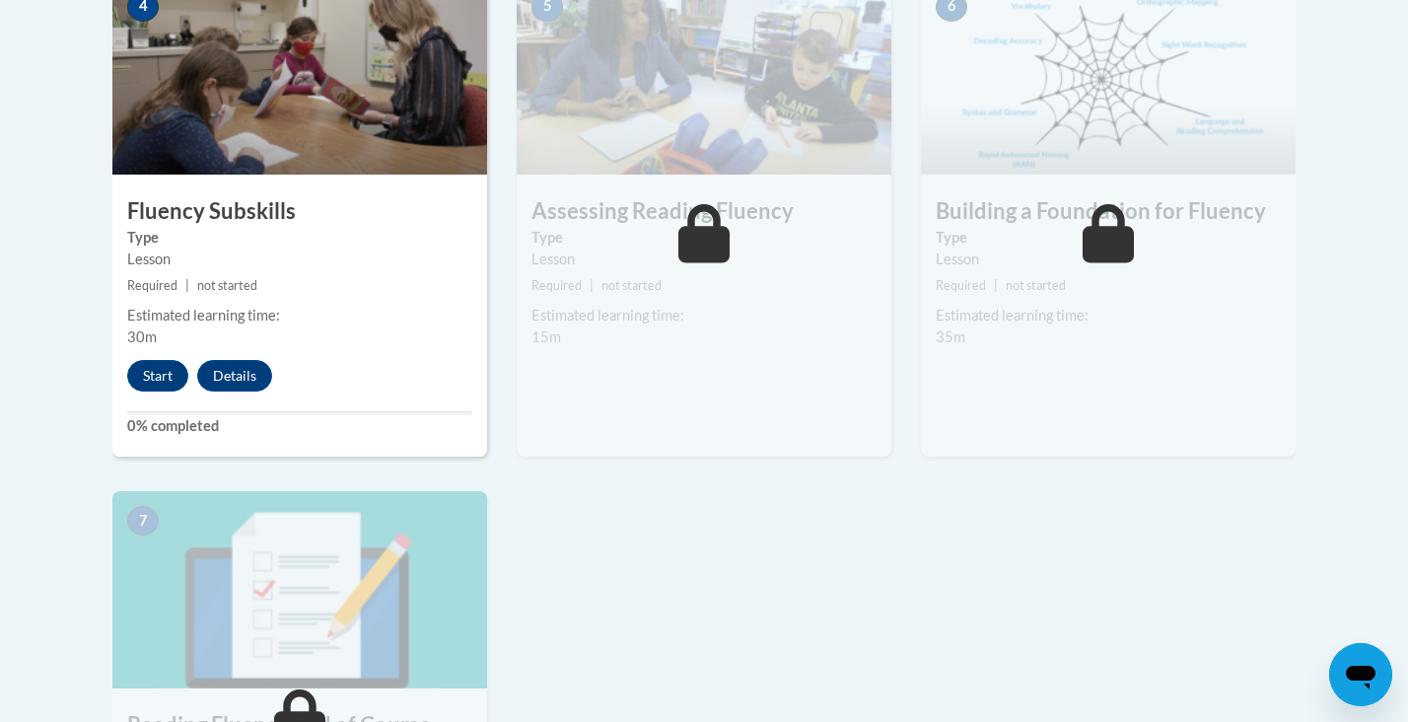
scroll to position [1185, 0]
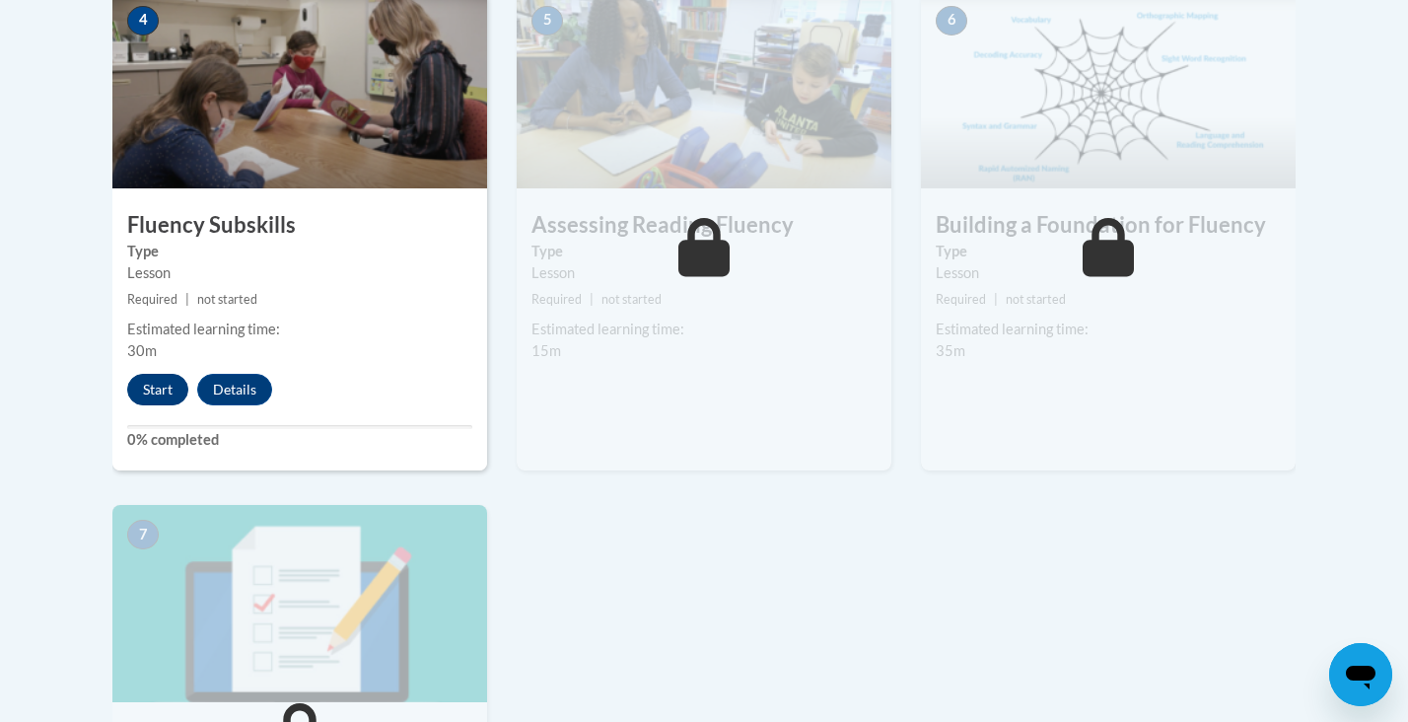
click at [158, 391] on button "Start" at bounding box center [157, 390] width 61 height 32
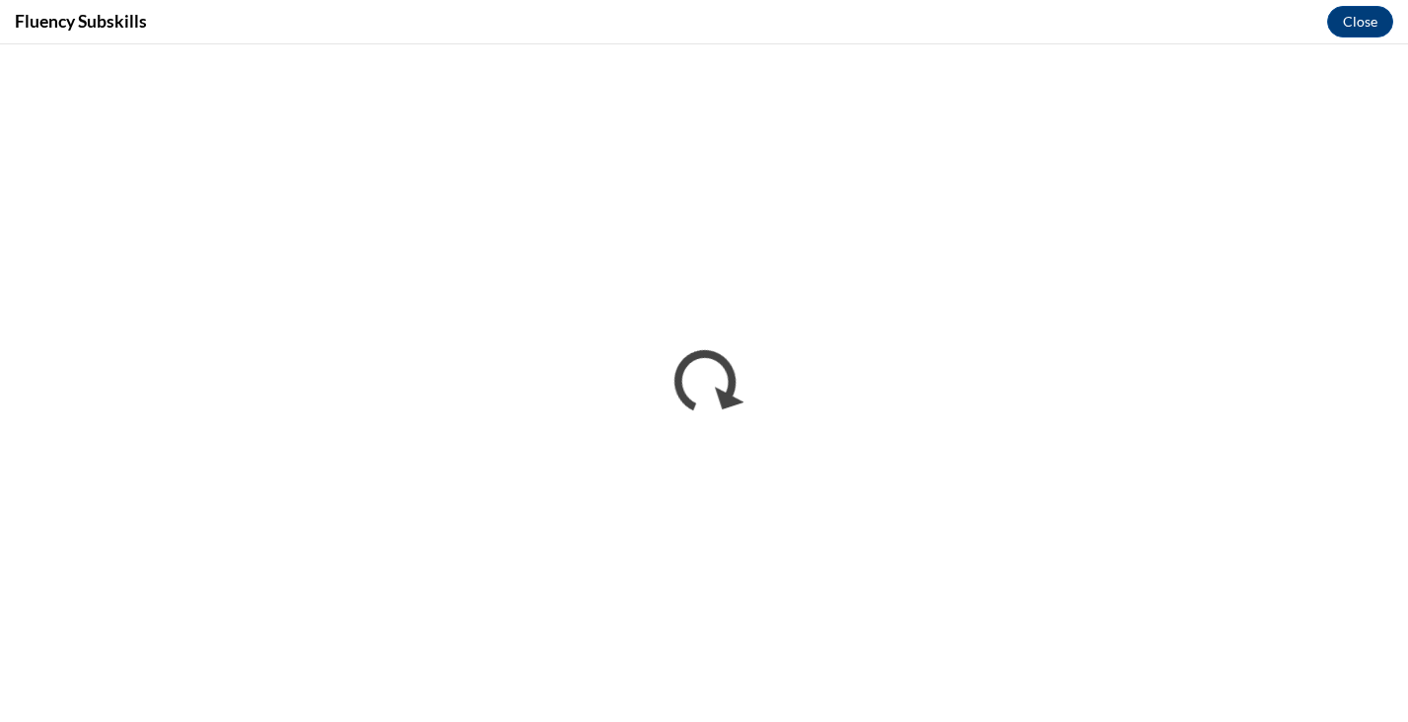
scroll to position [0, 0]
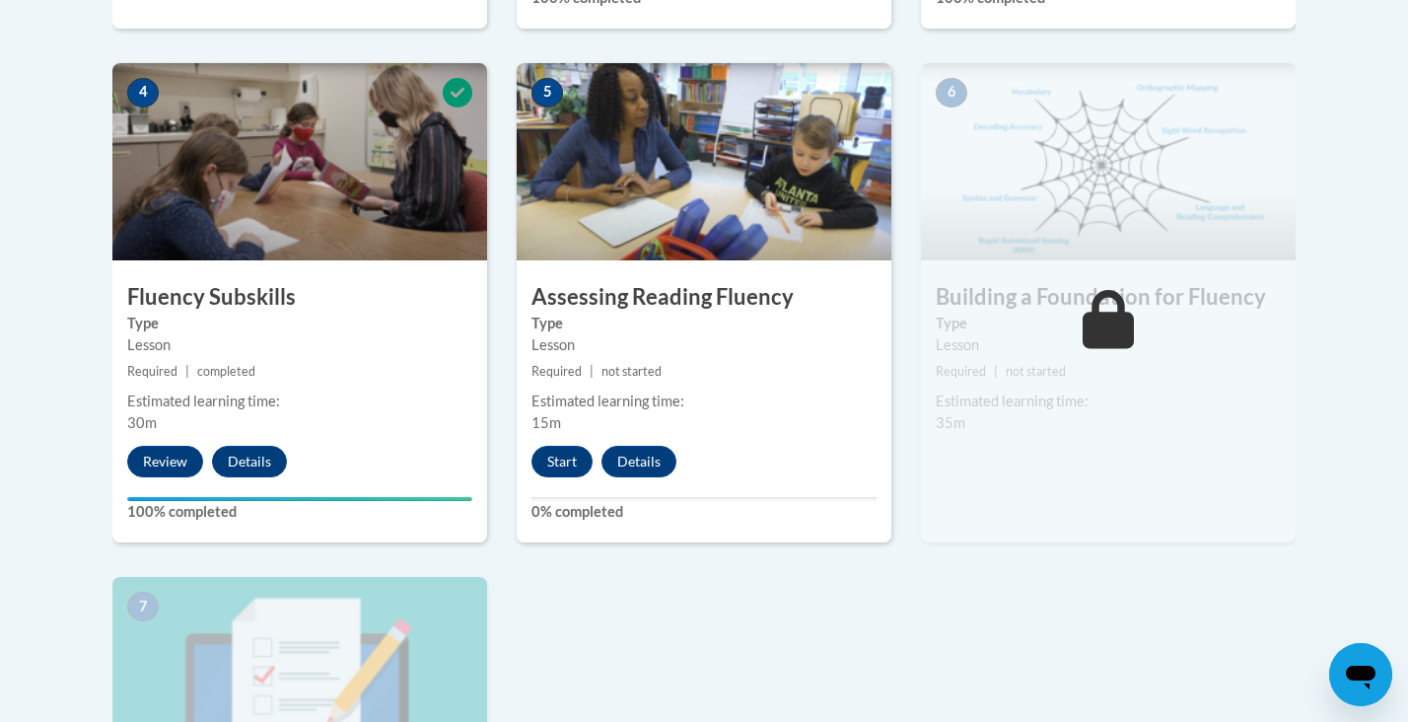
scroll to position [1110, 0]
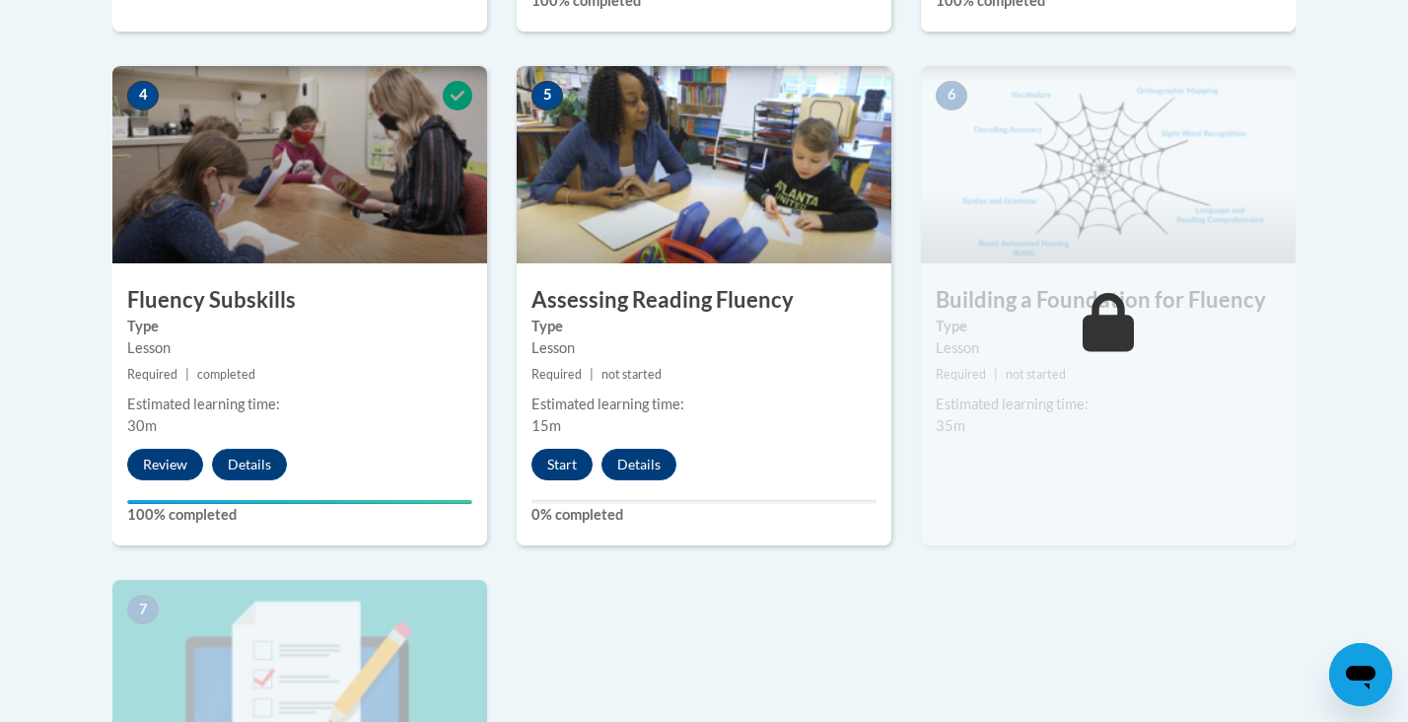
click at [557, 465] on button "Start" at bounding box center [561, 465] width 61 height 32
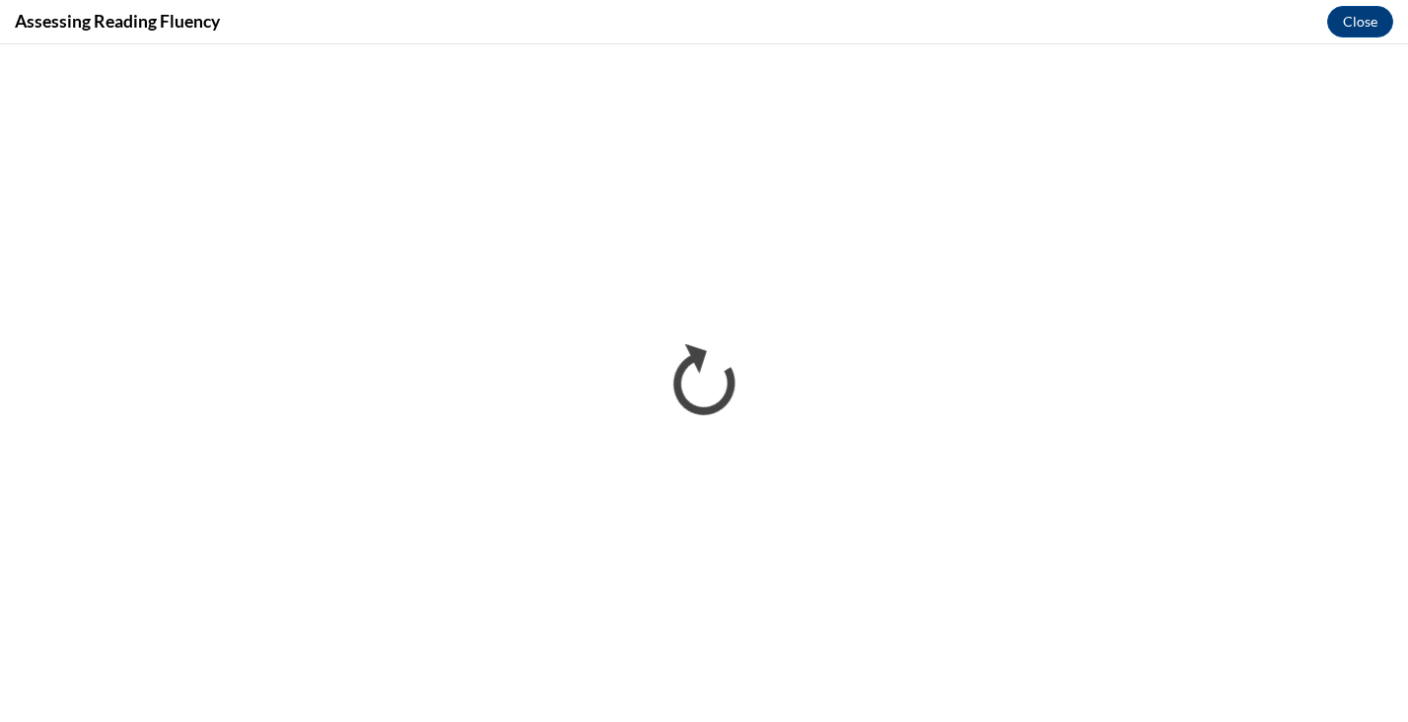
scroll to position [0, 0]
